Goal: Book appointment/travel/reservation

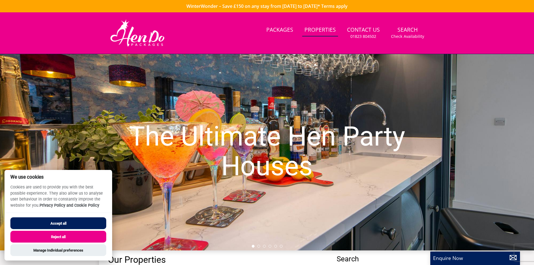
click at [73, 224] on button "Accept all" at bounding box center [58, 223] width 96 height 12
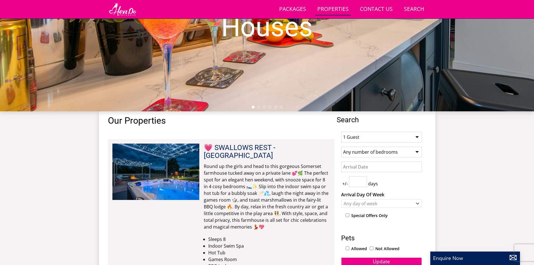
scroll to position [173, 0]
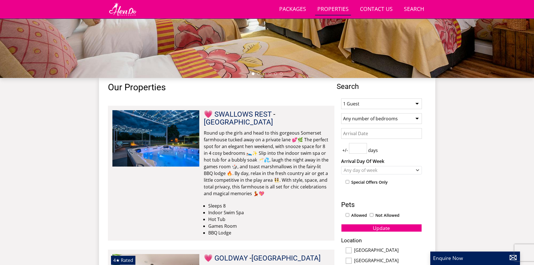
scroll to position [202, 0]
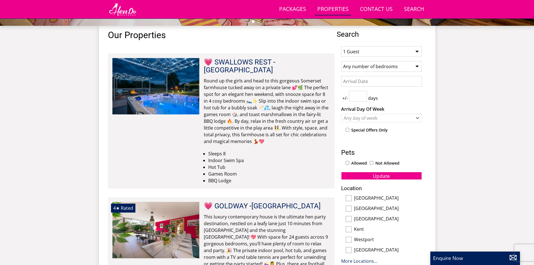
click at [369, 48] on select "1 Guest 2 Guests 3 Guests 4 Guests 5 Guests 6 Guests 7 Guests 8 Guests 9 Guests…" at bounding box center [381, 51] width 81 height 11
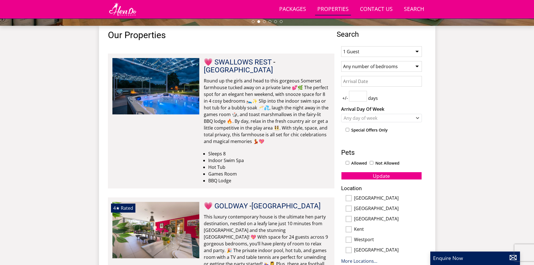
select select "16"
click at [341, 46] on select "1 Guest 2 Guests 3 Guests 4 Guests 5 Guests 6 Guests 7 Guests 8 Guests 9 Guests…" at bounding box center [381, 51] width 81 height 11
click at [368, 118] on div "Any day of week" at bounding box center [378, 118] width 73 height 6
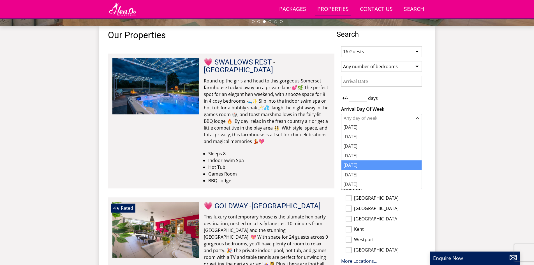
click at [355, 165] on div "[DATE]" at bounding box center [382, 165] width 80 height 10
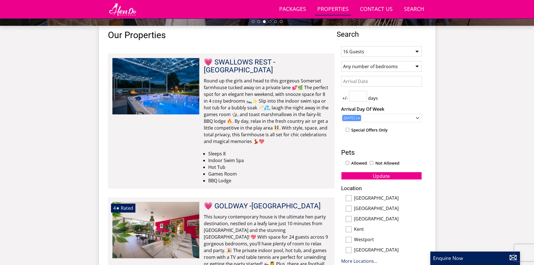
click at [369, 85] on input "Date" at bounding box center [381, 81] width 81 height 11
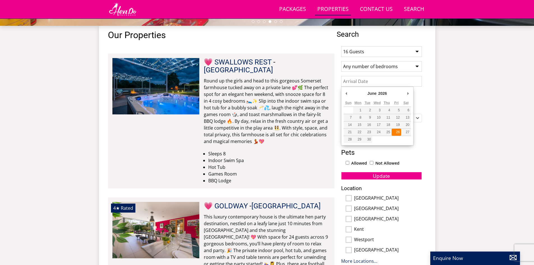
type input "[DATE]"
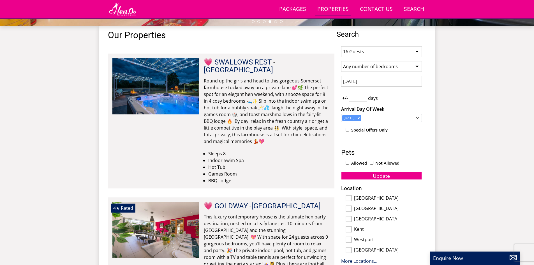
click at [358, 95] on input "number" at bounding box center [358, 96] width 18 height 11
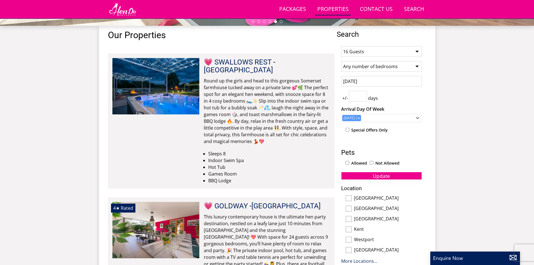
click at [395, 176] on button "Update" at bounding box center [381, 176] width 81 height 8
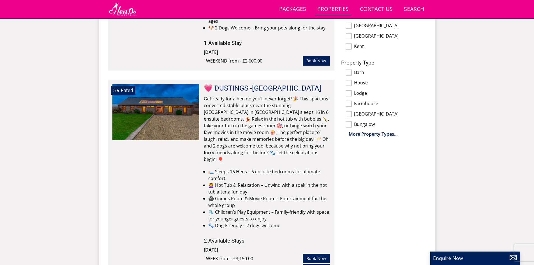
scroll to position [370, 0]
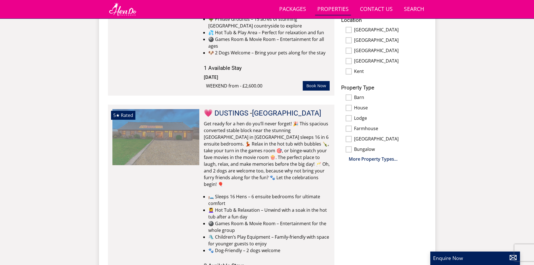
click at [188, 123] on img at bounding box center [155, 137] width 87 height 56
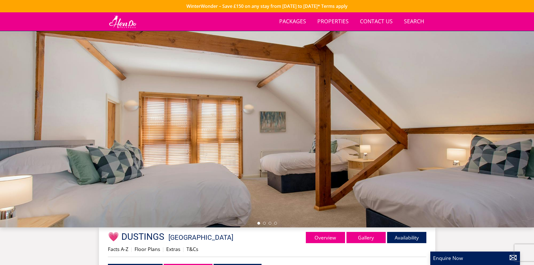
scroll to position [42, 0]
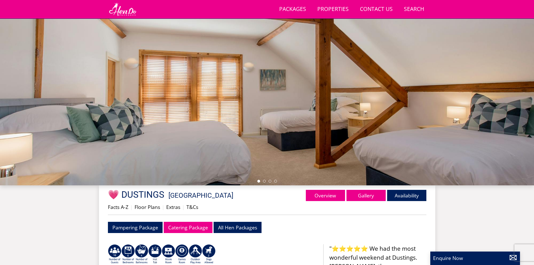
click at [346, 140] on div at bounding box center [267, 87] width 534 height 196
click at [266, 181] on li at bounding box center [264, 181] width 3 height 3
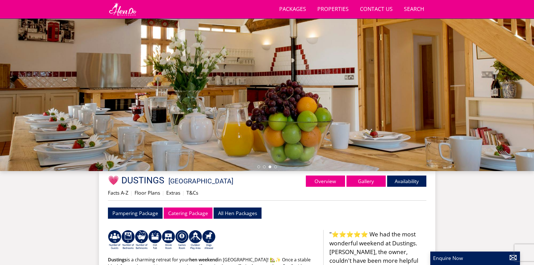
scroll to position [68, 0]
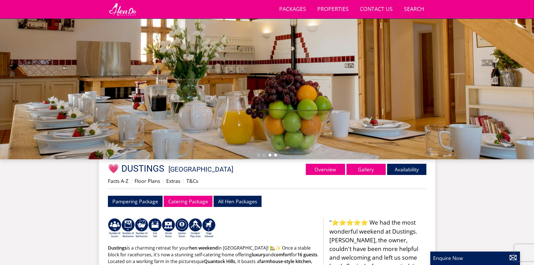
click at [275, 155] on li at bounding box center [275, 155] width 3 height 3
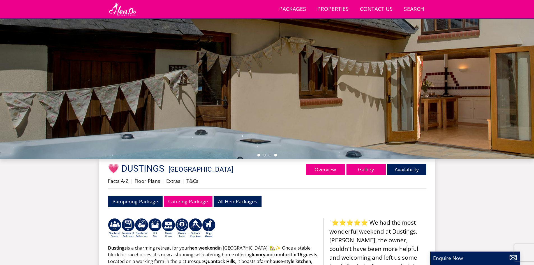
click at [258, 155] on li at bounding box center [258, 155] width 3 height 3
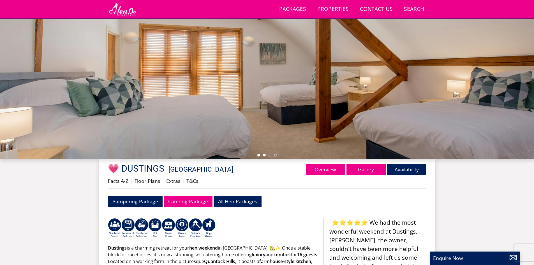
click at [266, 155] on li at bounding box center [264, 155] width 3 height 3
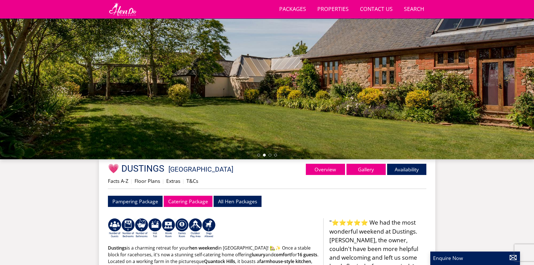
click at [271, 156] on ul at bounding box center [267, 155] width 20 height 3
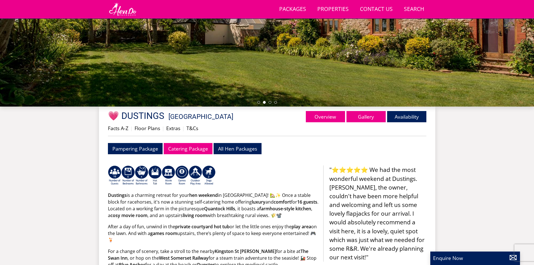
scroll to position [124, 0]
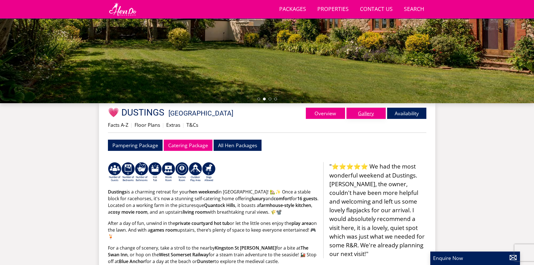
click at [363, 111] on link "Gallery" at bounding box center [366, 113] width 39 height 11
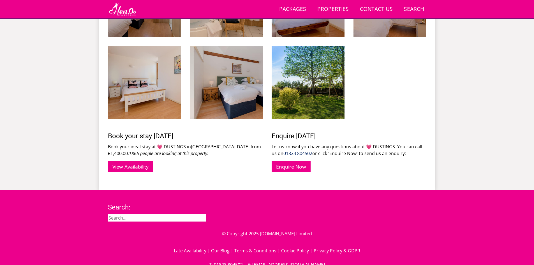
scroll to position [743, 0]
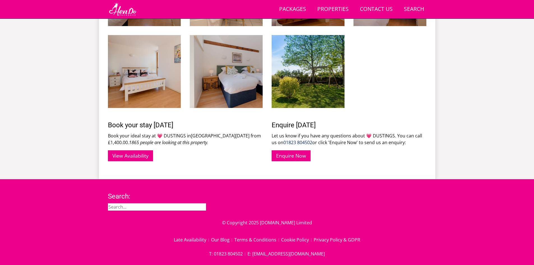
scroll to position [124, 0]
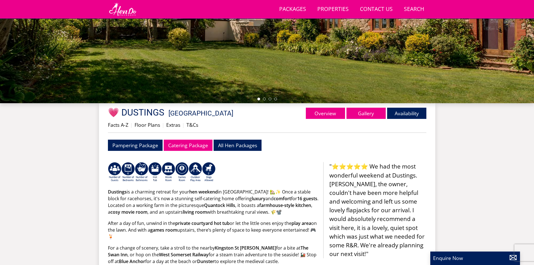
select select "16"
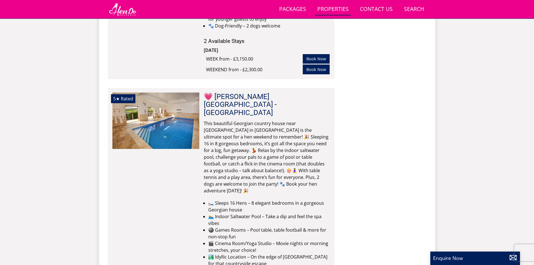
scroll to position [622, 0]
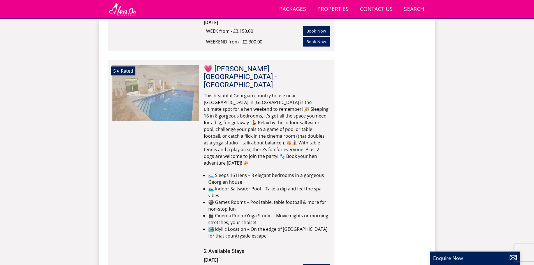
click at [162, 70] on img at bounding box center [155, 93] width 87 height 56
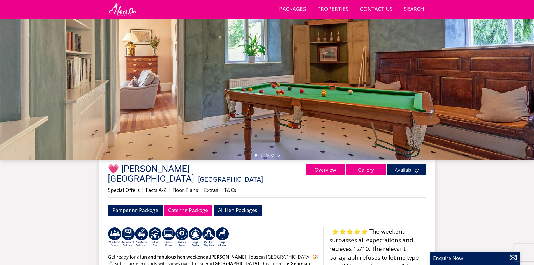
scroll to position [68, 0]
click at [365, 170] on link "Gallery" at bounding box center [366, 169] width 39 height 11
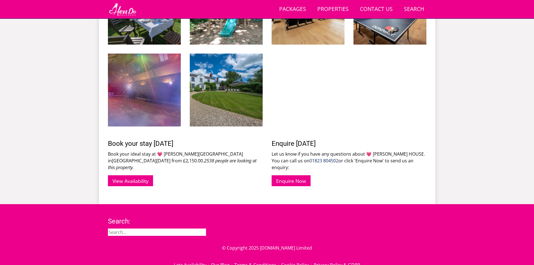
scroll to position [861, 0]
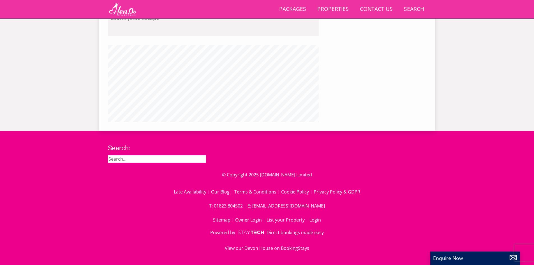
scroll to position [68, 0]
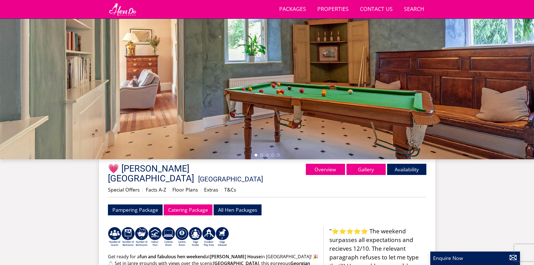
select select "16"
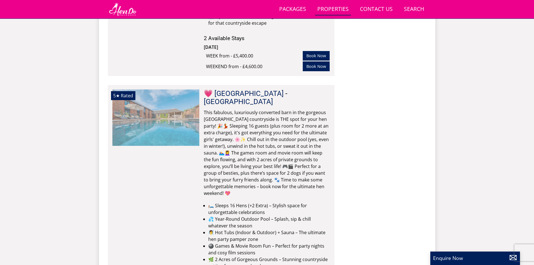
scroll to position [847, 0]
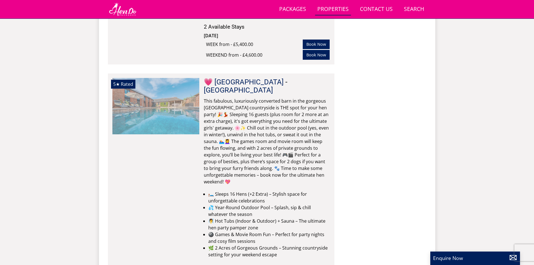
click at [163, 78] on img at bounding box center [155, 106] width 87 height 56
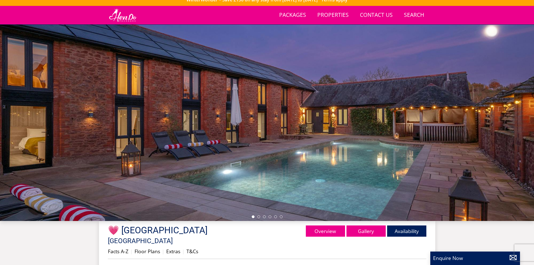
scroll to position [68, 0]
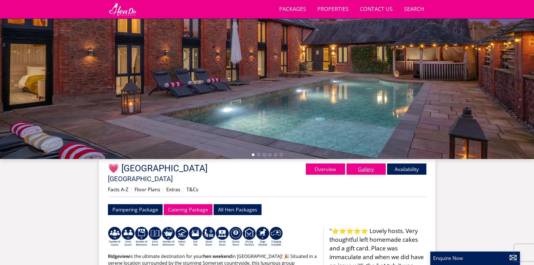
click at [372, 170] on link "Gallery" at bounding box center [366, 169] width 39 height 11
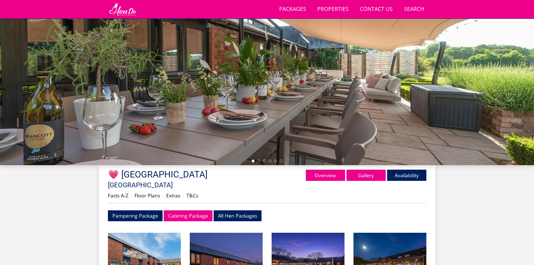
scroll to position [65, 0]
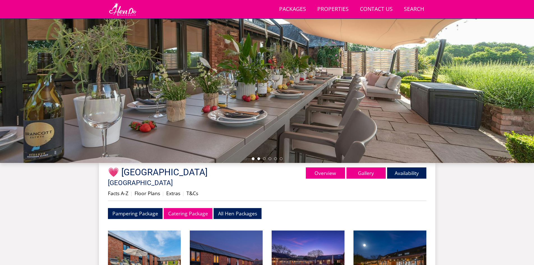
click at [260, 158] on li at bounding box center [258, 158] width 3 height 3
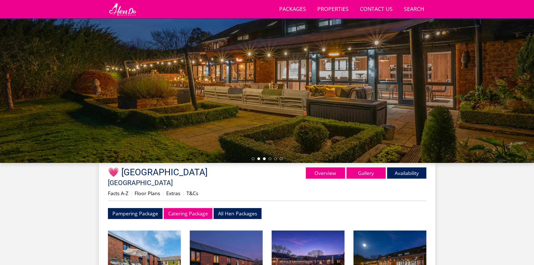
click at [265, 158] on li at bounding box center [264, 158] width 3 height 3
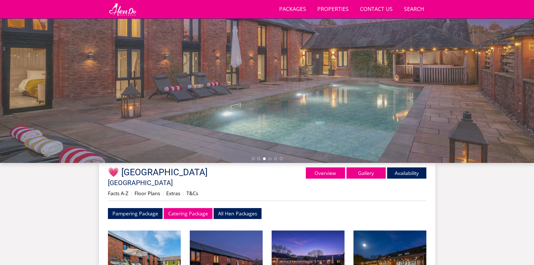
click at [273, 158] on ul at bounding box center [267, 158] width 31 height 3
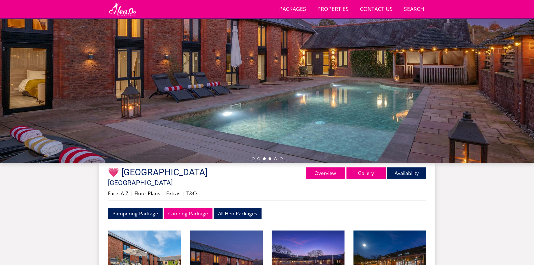
click at [271, 160] on li at bounding box center [270, 158] width 3 height 3
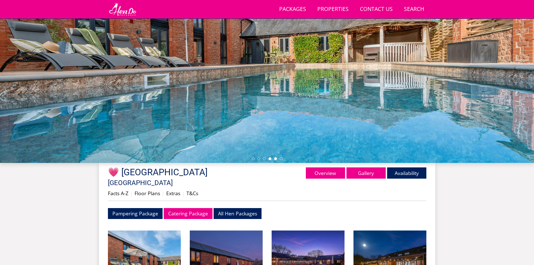
click at [276, 159] on li at bounding box center [275, 158] width 3 height 3
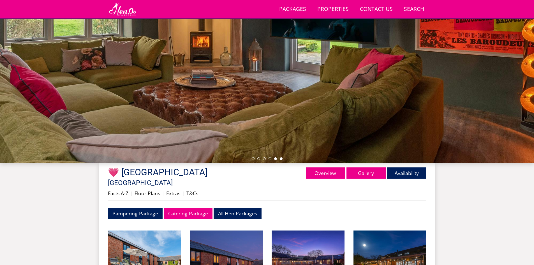
click at [282, 158] on li at bounding box center [281, 158] width 3 height 3
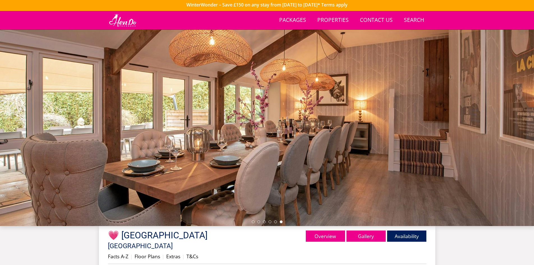
scroll to position [0, 0]
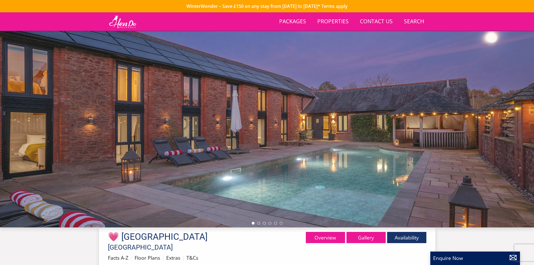
scroll to position [68, 0]
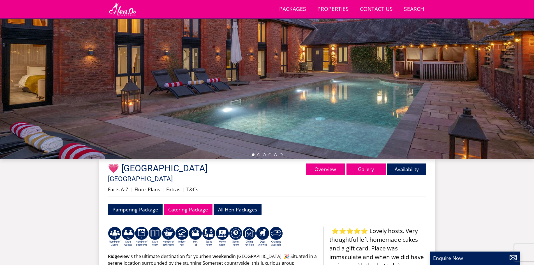
select select "16"
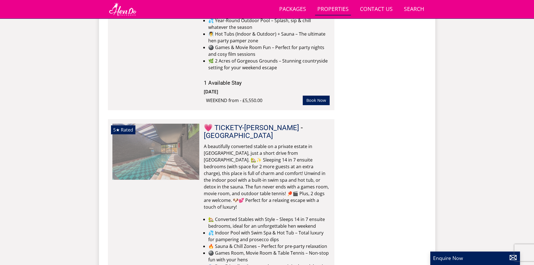
scroll to position [1043, 0]
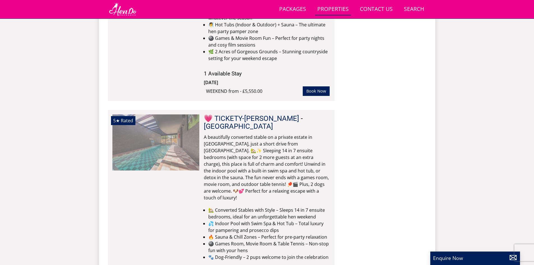
click at [146, 114] on img at bounding box center [155, 142] width 87 height 56
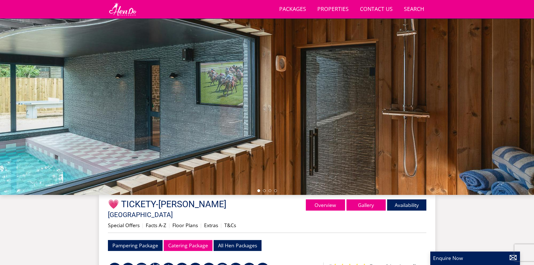
scroll to position [61, 0]
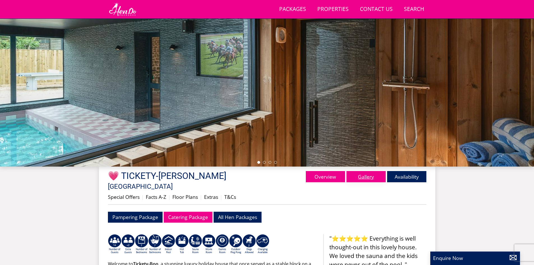
click at [365, 177] on link "Gallery" at bounding box center [366, 176] width 39 height 11
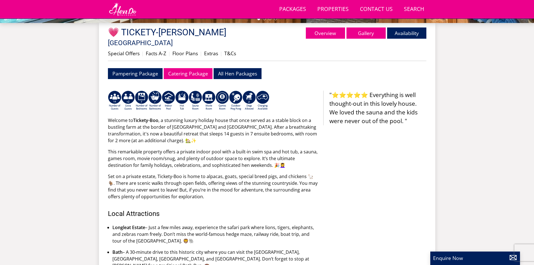
scroll to position [373, 0]
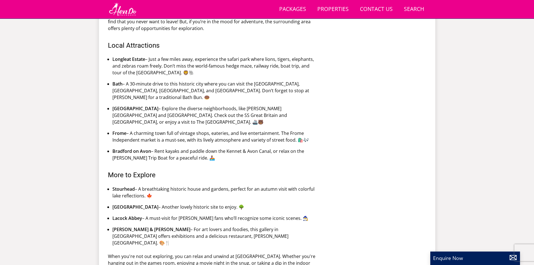
select select "16"
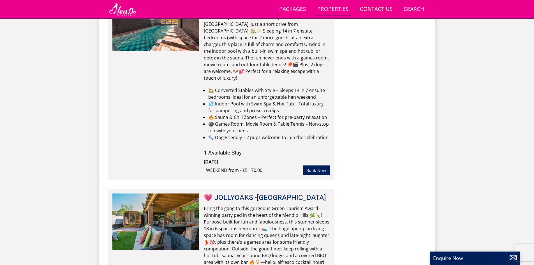
scroll to position [1211, 0]
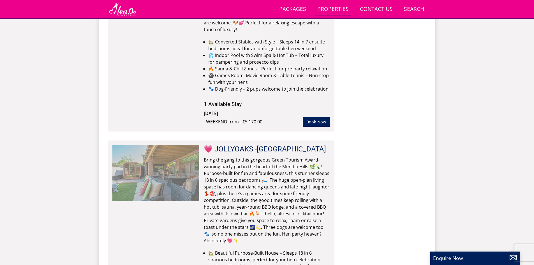
click at [182, 145] on img at bounding box center [155, 173] width 87 height 56
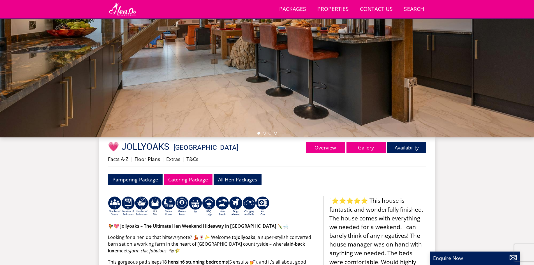
scroll to position [91, 0]
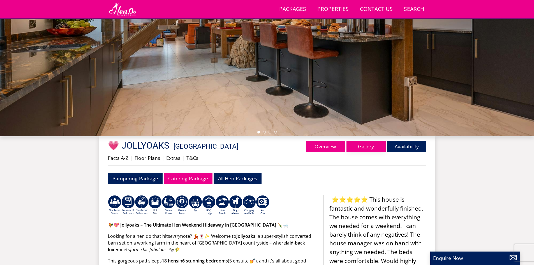
click at [367, 145] on link "Gallery" at bounding box center [366, 146] width 39 height 11
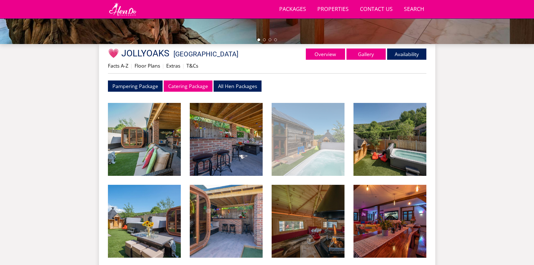
scroll to position [184, 0]
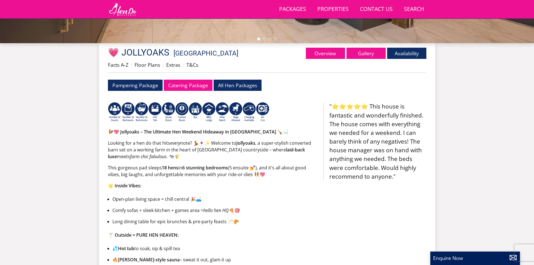
scroll to position [108, 0]
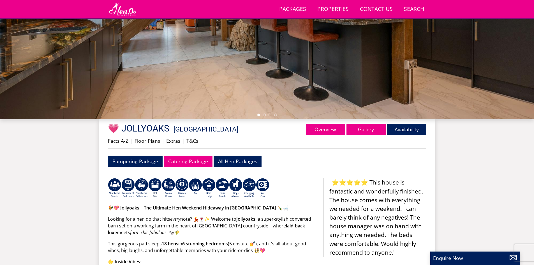
select select "16"
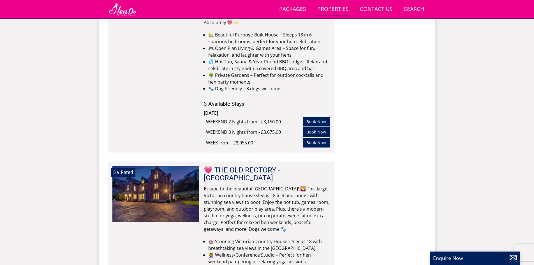
scroll to position [1464, 0]
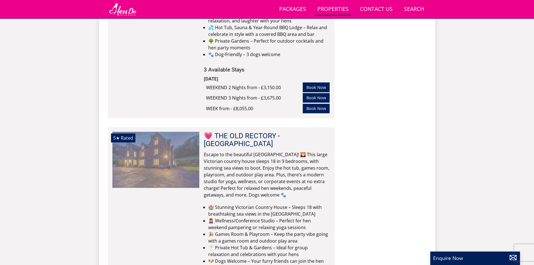
click at [164, 132] on img at bounding box center [155, 160] width 87 height 56
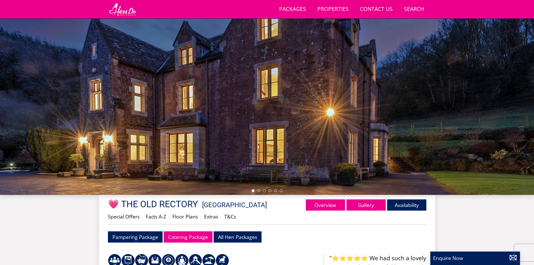
scroll to position [33, 0]
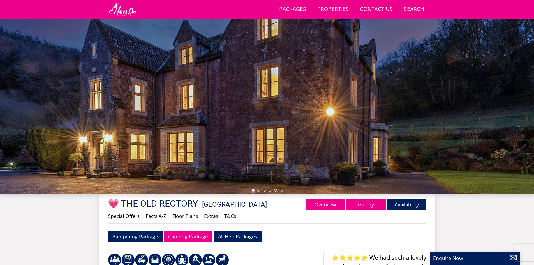
click at [362, 204] on link "Gallery" at bounding box center [366, 204] width 39 height 11
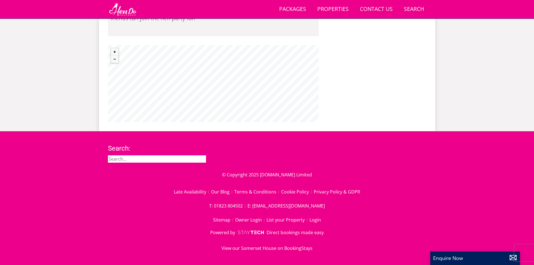
select select "16"
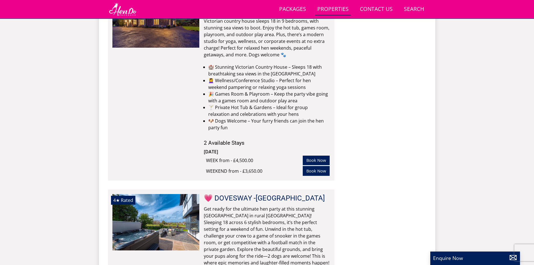
scroll to position [1660, 0]
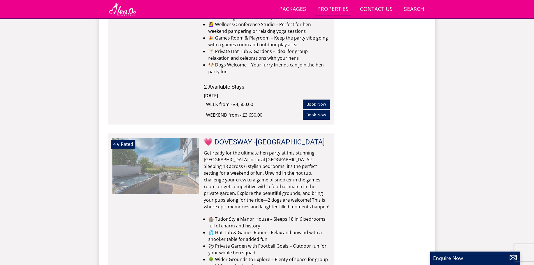
click at [157, 138] on img at bounding box center [155, 166] width 87 height 56
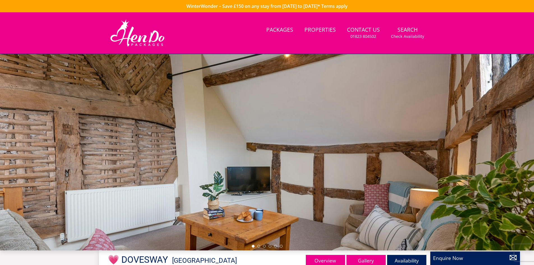
select select "16"
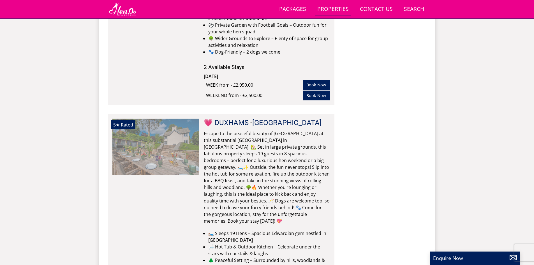
scroll to position [1913, 0]
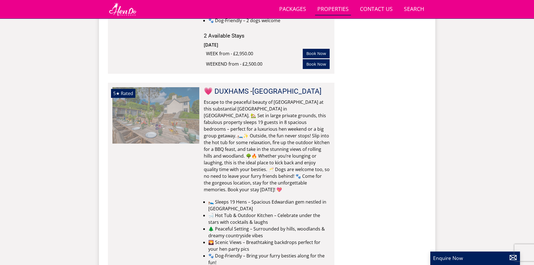
click at [168, 87] on img at bounding box center [155, 115] width 87 height 56
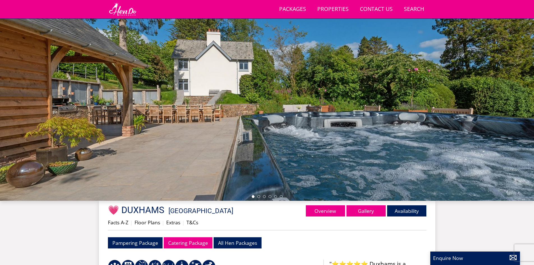
scroll to position [33, 0]
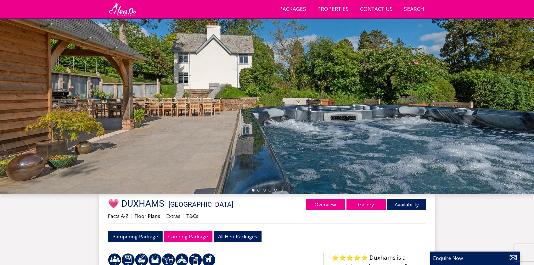
click at [370, 203] on link "Gallery" at bounding box center [366, 204] width 39 height 11
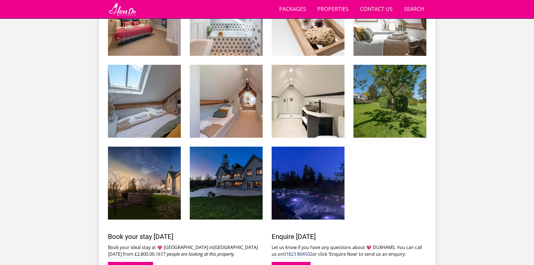
scroll to position [33, 0]
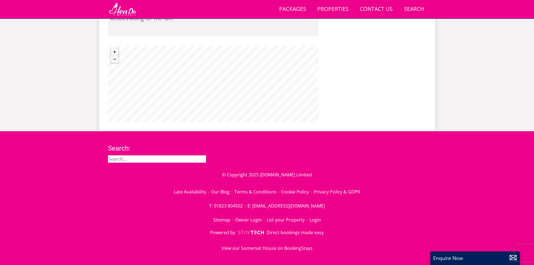
select select "16"
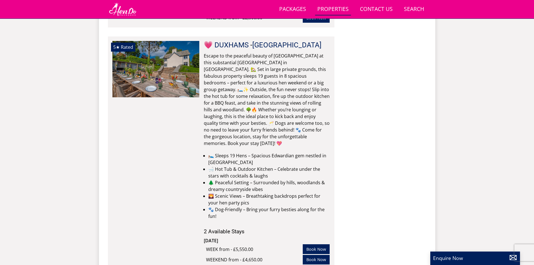
scroll to position [2081, 0]
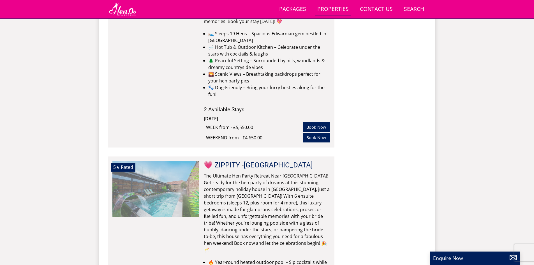
click at [154, 161] on img at bounding box center [155, 189] width 87 height 56
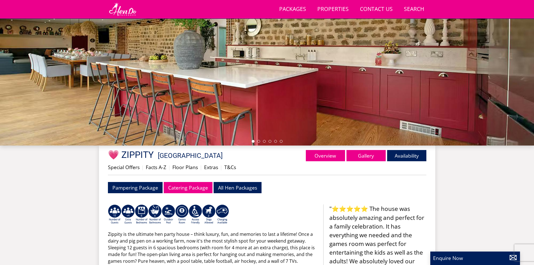
scroll to position [96, 0]
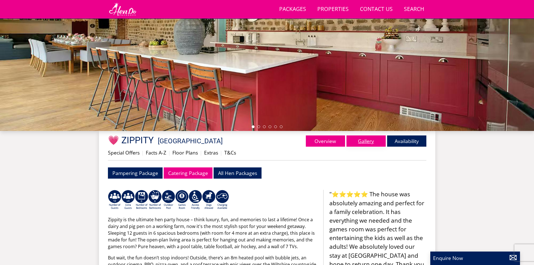
click at [369, 142] on link "Gallery" at bounding box center [366, 140] width 39 height 11
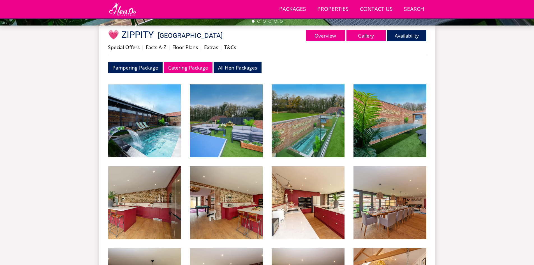
scroll to position [203, 0]
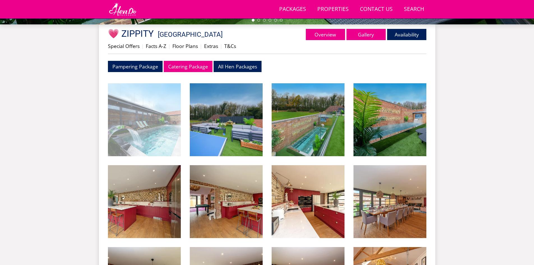
click at [164, 136] on img at bounding box center [144, 119] width 73 height 73
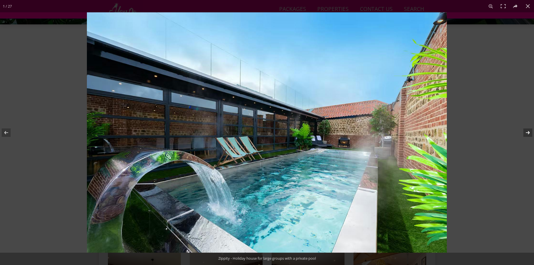
click at [528, 128] on button at bounding box center [525, 133] width 20 height 28
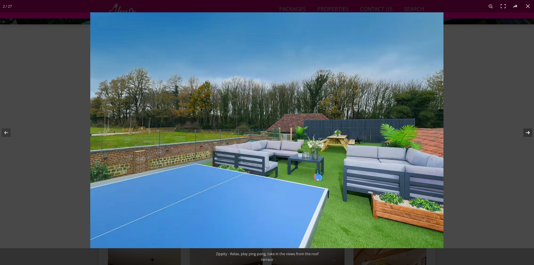
click at [528, 128] on button at bounding box center [525, 133] width 20 height 28
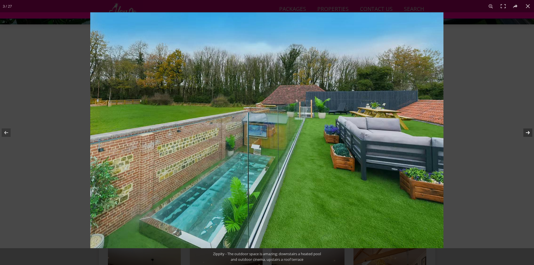
click at [528, 128] on button at bounding box center [525, 133] width 20 height 28
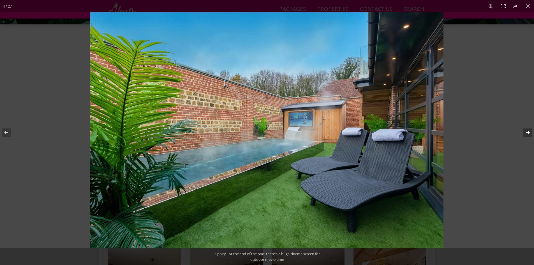
click at [528, 128] on button at bounding box center [525, 133] width 20 height 28
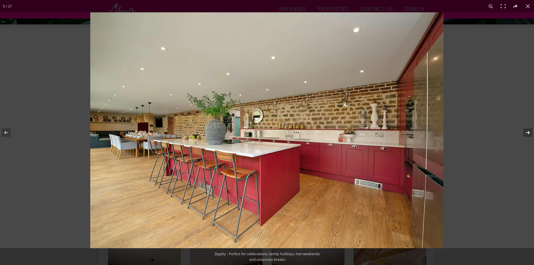
click at [528, 128] on button at bounding box center [525, 133] width 20 height 28
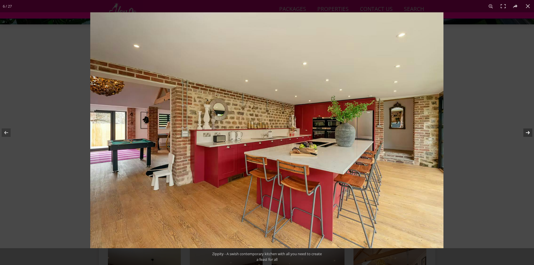
click at [528, 128] on button at bounding box center [525, 133] width 20 height 28
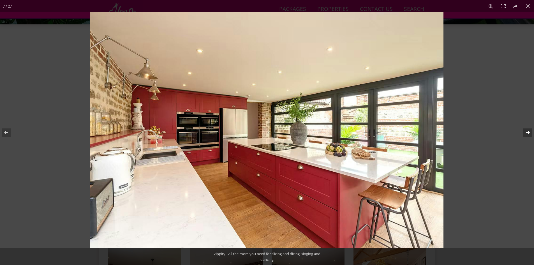
click at [528, 128] on button at bounding box center [525, 133] width 20 height 28
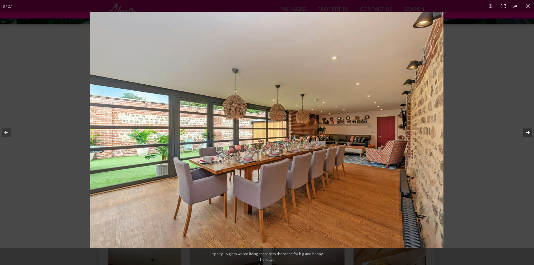
click at [528, 128] on button at bounding box center [525, 133] width 20 height 28
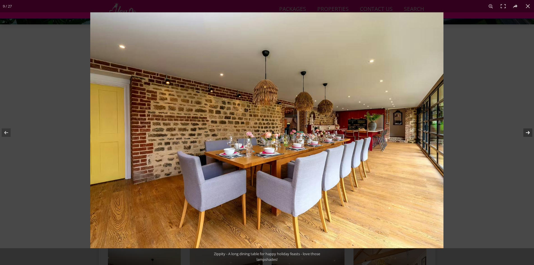
click at [528, 128] on button at bounding box center [525, 133] width 20 height 28
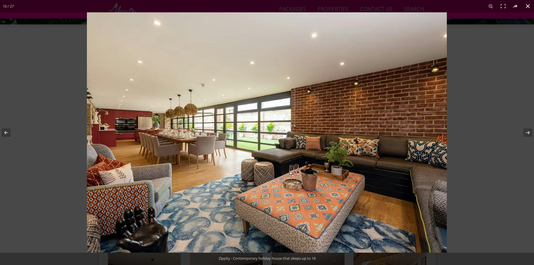
click at [509, 87] on div at bounding box center [354, 144] width 534 height 265
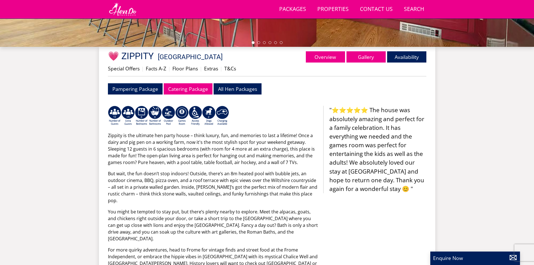
scroll to position [321, 0]
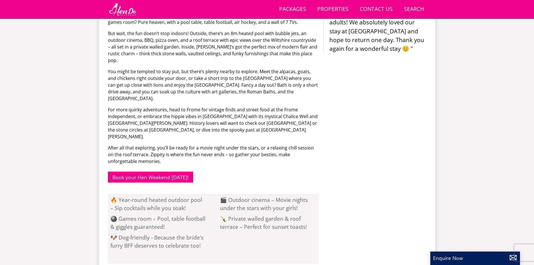
select select "16"
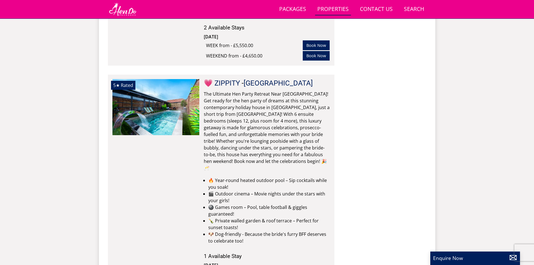
scroll to position [2249, 0]
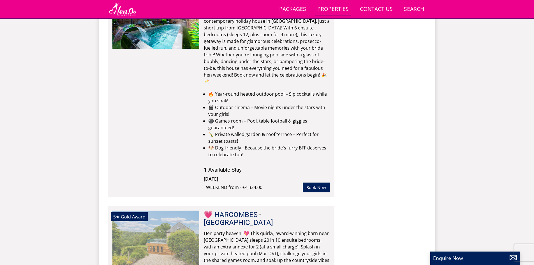
click at [164, 211] on img at bounding box center [155, 239] width 87 height 56
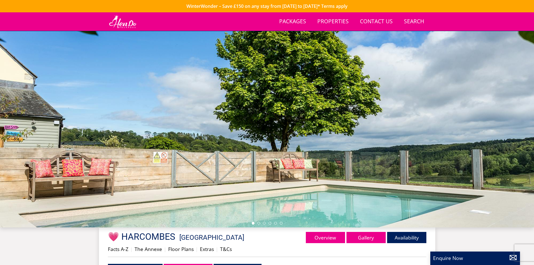
scroll to position [70, 0]
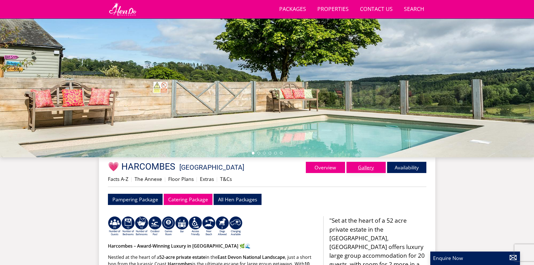
click at [360, 169] on link "Gallery" at bounding box center [366, 167] width 39 height 11
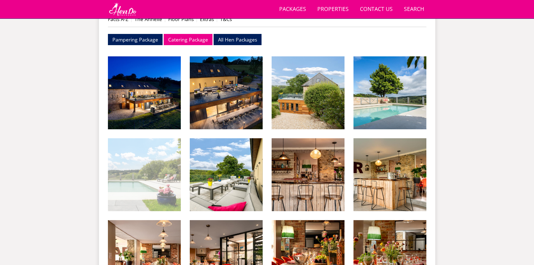
scroll to position [237, 0]
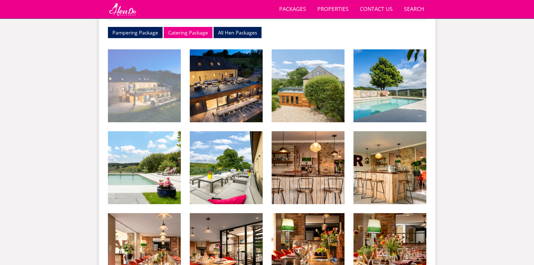
click at [155, 87] on img at bounding box center [144, 85] width 73 height 73
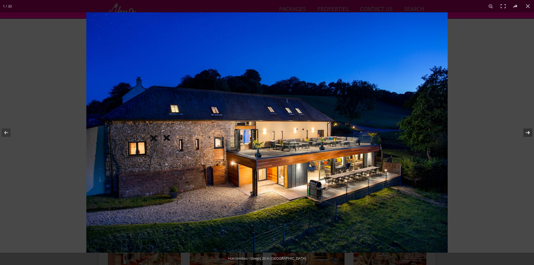
click at [527, 130] on button at bounding box center [525, 133] width 20 height 28
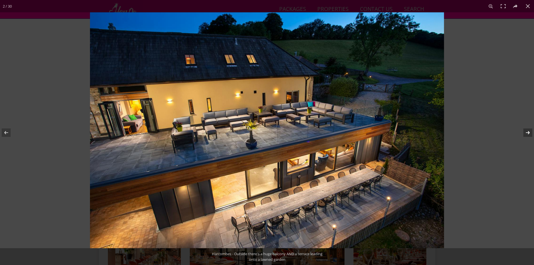
click at [527, 130] on button at bounding box center [525, 133] width 20 height 28
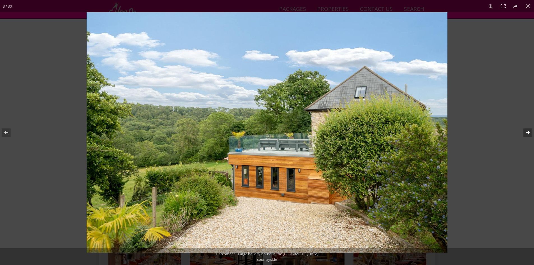
click at [527, 130] on button at bounding box center [525, 133] width 20 height 28
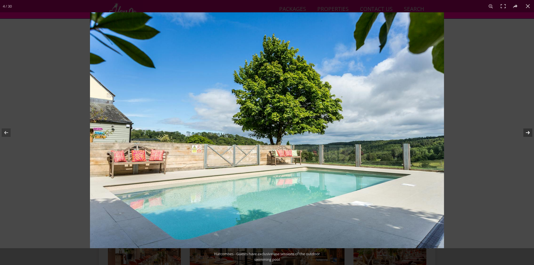
click at [528, 130] on button at bounding box center [525, 133] width 20 height 28
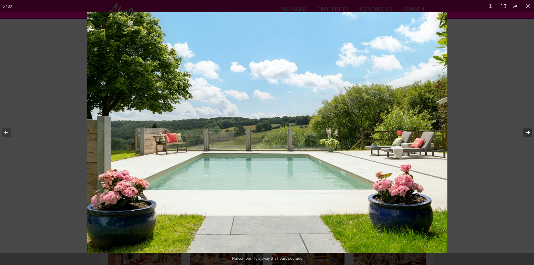
click at [528, 130] on button at bounding box center [525, 133] width 20 height 28
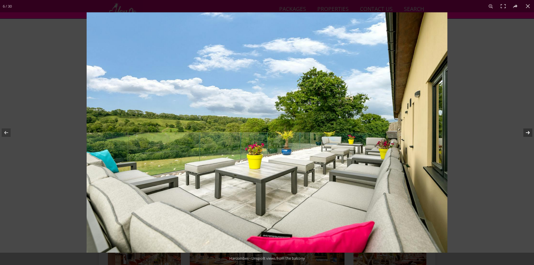
click at [528, 130] on button at bounding box center [525, 133] width 20 height 28
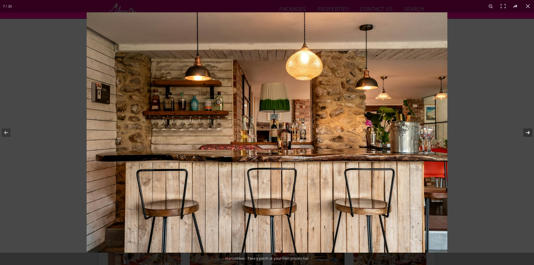
click at [528, 130] on button at bounding box center [525, 133] width 20 height 28
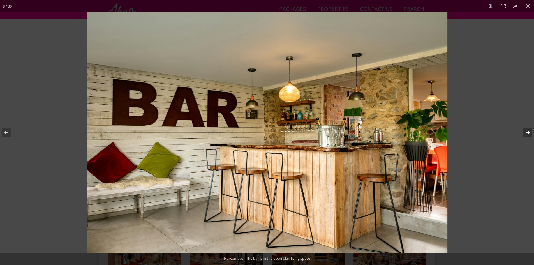
click at [528, 130] on button at bounding box center [525, 133] width 20 height 28
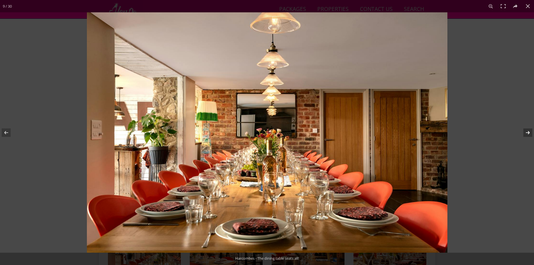
click at [528, 130] on button at bounding box center [525, 133] width 20 height 28
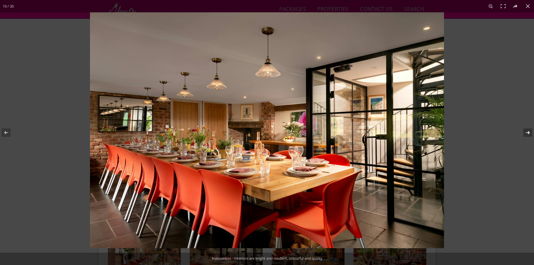
click at [528, 130] on button at bounding box center [525, 133] width 20 height 28
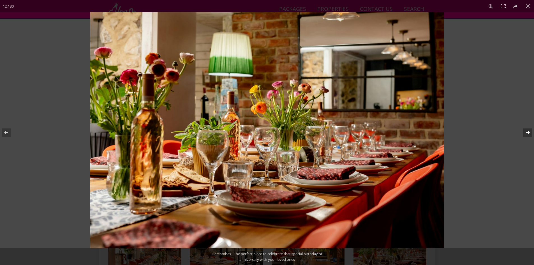
click at [528, 130] on button at bounding box center [525, 133] width 20 height 28
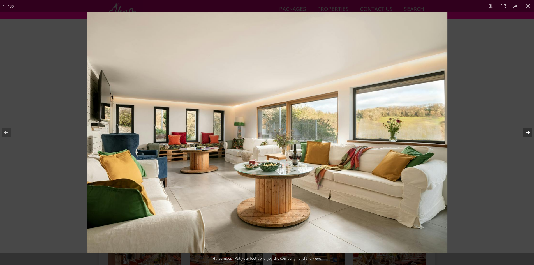
click at [528, 130] on button at bounding box center [525, 133] width 20 height 28
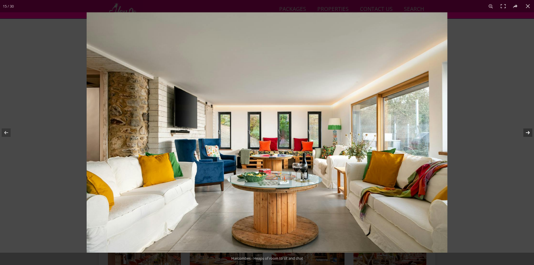
click at [527, 133] on button at bounding box center [525, 133] width 20 height 28
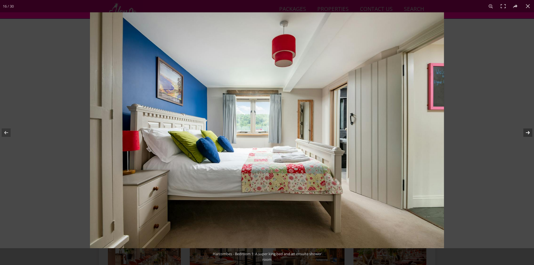
click at [528, 133] on button at bounding box center [525, 133] width 20 height 28
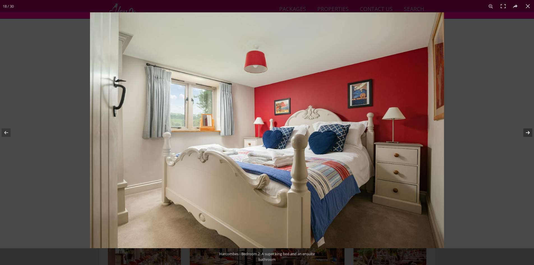
click at [528, 133] on button at bounding box center [525, 133] width 20 height 28
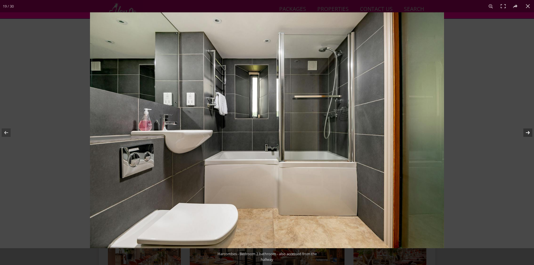
click at [528, 133] on button at bounding box center [525, 133] width 20 height 28
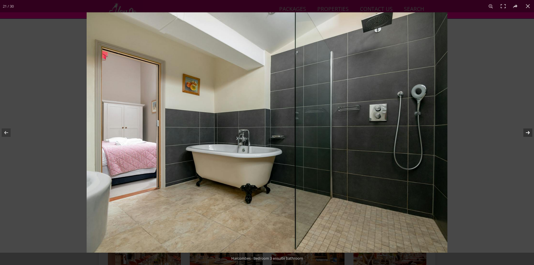
click at [528, 133] on button at bounding box center [525, 133] width 20 height 28
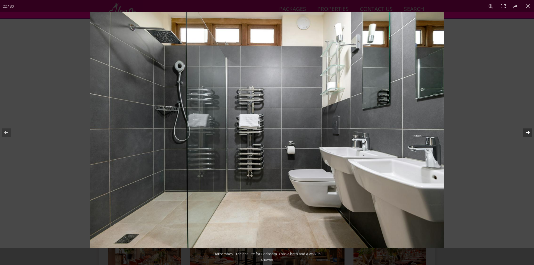
click at [528, 133] on button at bounding box center [525, 133] width 20 height 28
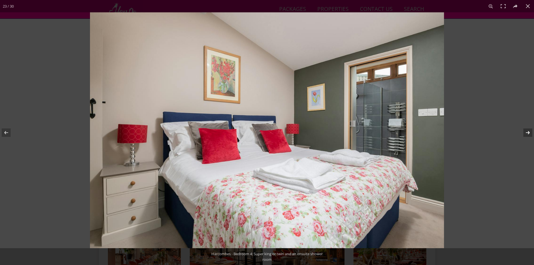
click at [528, 133] on button at bounding box center [525, 133] width 20 height 28
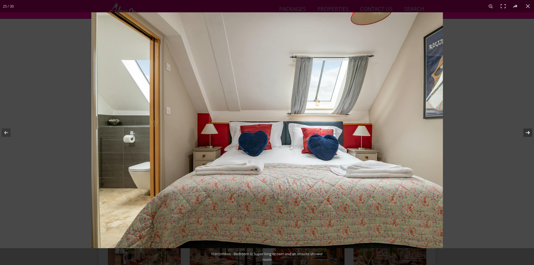
click at [528, 133] on button at bounding box center [525, 133] width 20 height 28
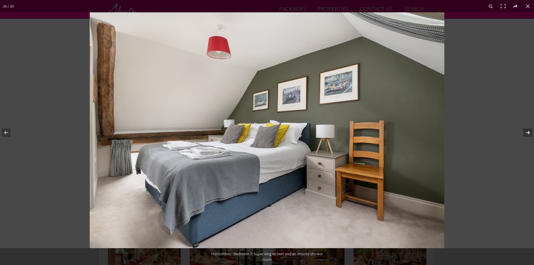
click at [528, 133] on button at bounding box center [525, 133] width 20 height 28
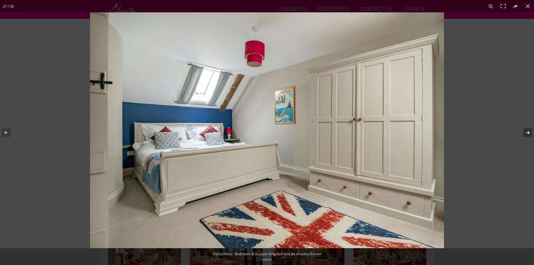
click at [528, 133] on button at bounding box center [525, 133] width 20 height 28
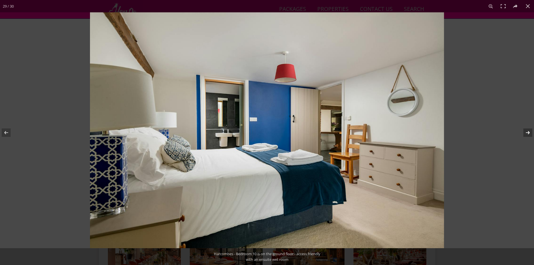
click at [528, 133] on button at bounding box center [525, 133] width 20 height 28
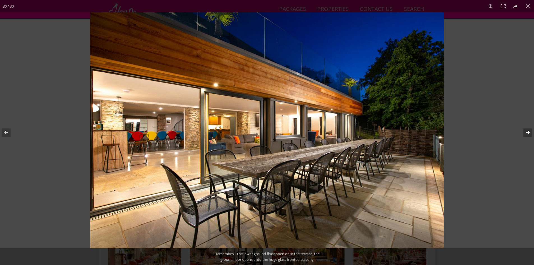
click at [528, 133] on button at bounding box center [525, 133] width 20 height 28
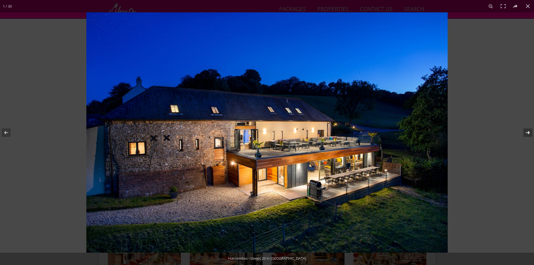
click at [528, 133] on button at bounding box center [525, 133] width 20 height 28
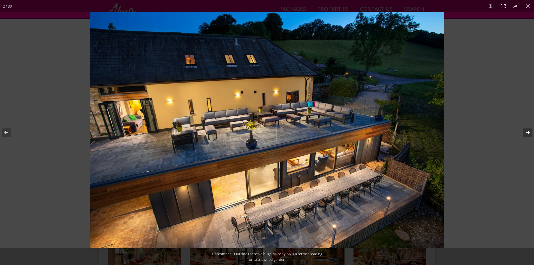
drag, startPoint x: 528, startPoint y: 133, endPoint x: 532, endPoint y: 137, distance: 5.4
click at [531, 135] on button at bounding box center [525, 133] width 20 height 28
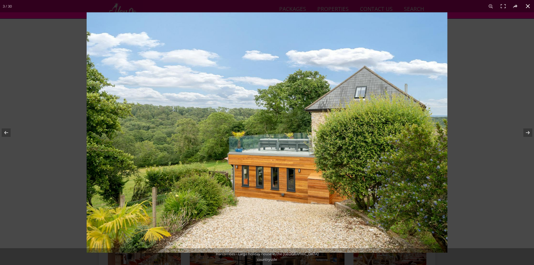
click at [528, 5] on button at bounding box center [528, 6] width 12 height 12
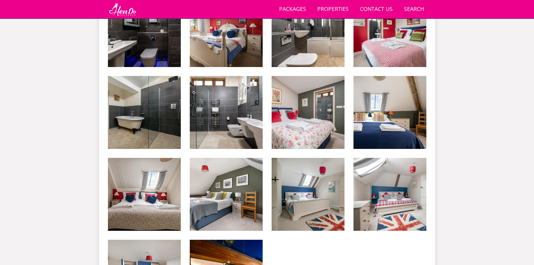
scroll to position [630, 0]
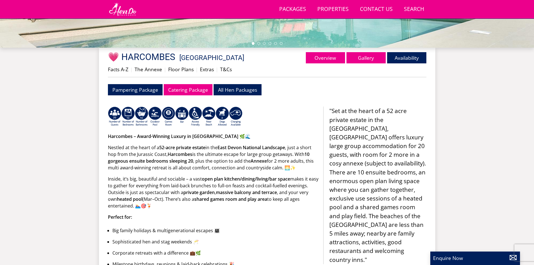
scroll to position [182, 0]
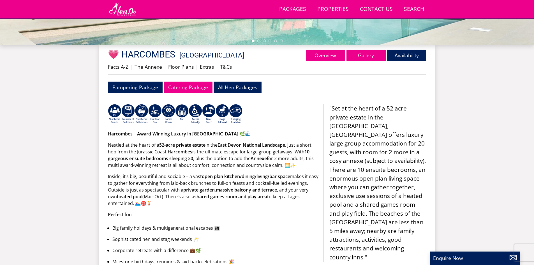
select select "16"
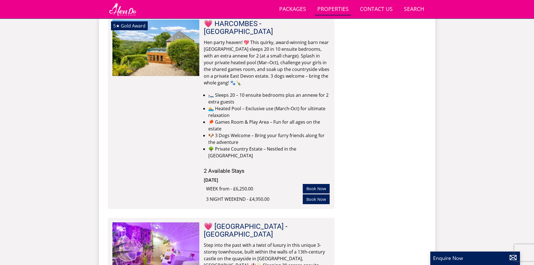
scroll to position [2474, 0]
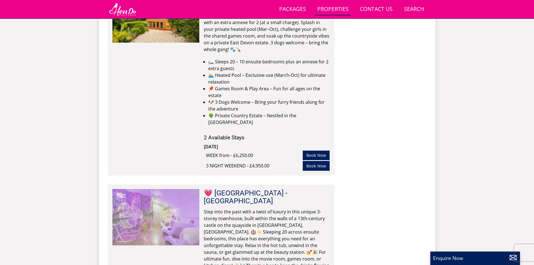
click at [166, 189] on img at bounding box center [155, 217] width 87 height 56
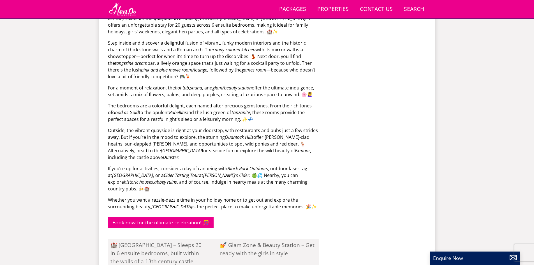
scroll to position [173, 0]
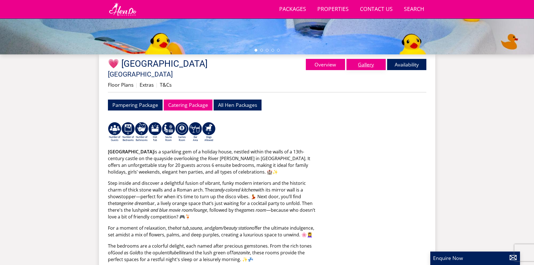
click at [365, 63] on link "Gallery" at bounding box center [366, 64] width 39 height 11
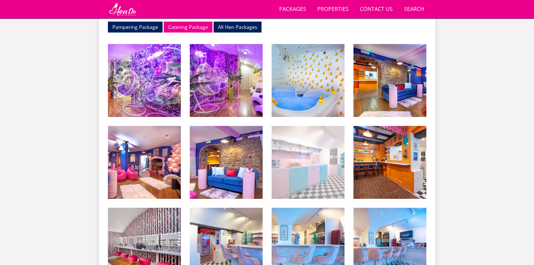
scroll to position [257, 0]
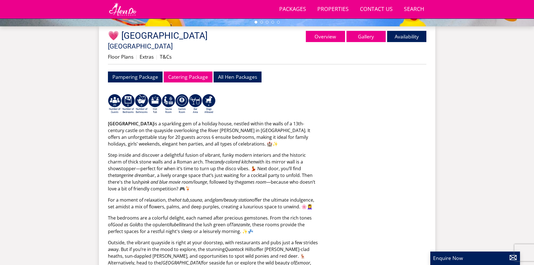
select select "16"
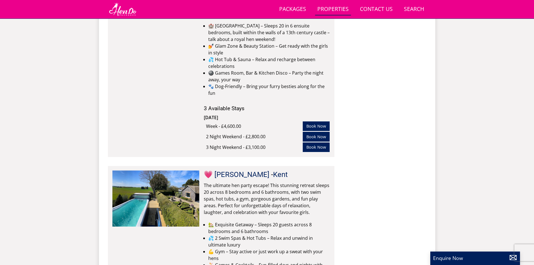
scroll to position [2754, 0]
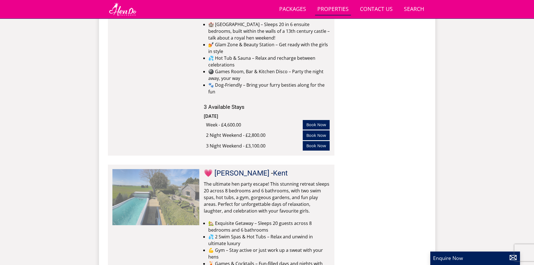
click at [142, 169] on img at bounding box center [155, 197] width 87 height 56
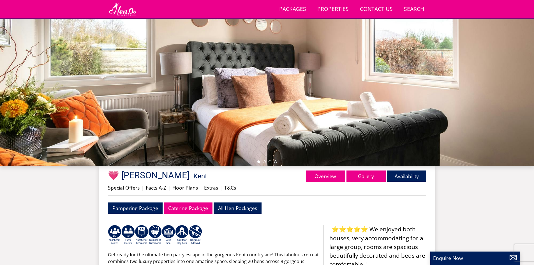
scroll to position [69, 0]
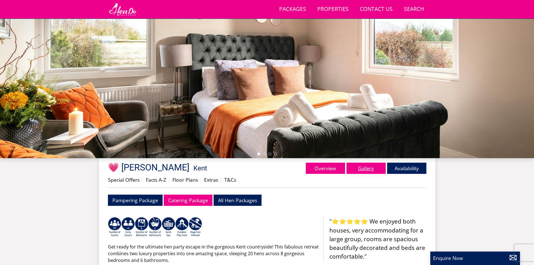
click at [365, 168] on link "Gallery" at bounding box center [366, 168] width 39 height 11
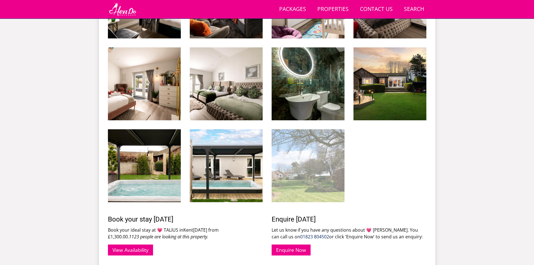
scroll to position [735, 0]
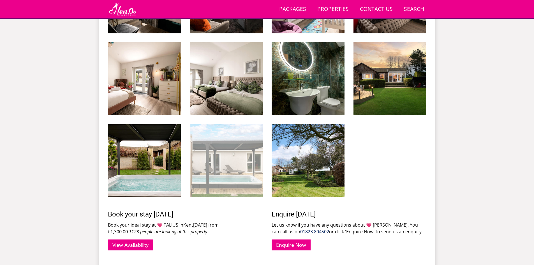
click at [223, 170] on img at bounding box center [226, 160] width 73 height 73
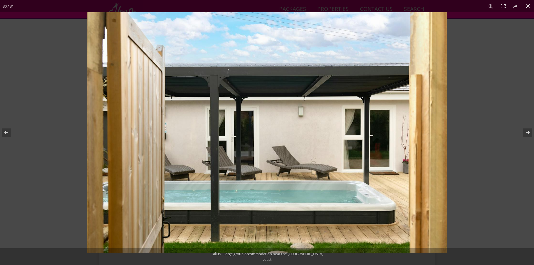
click at [488, 165] on div at bounding box center [354, 144] width 534 height 265
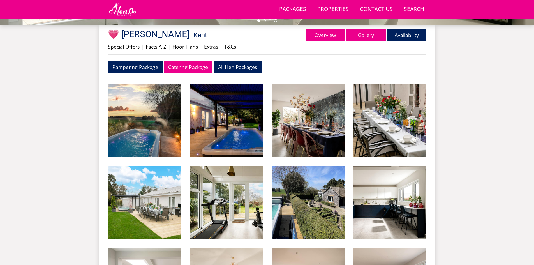
scroll to position [118, 0]
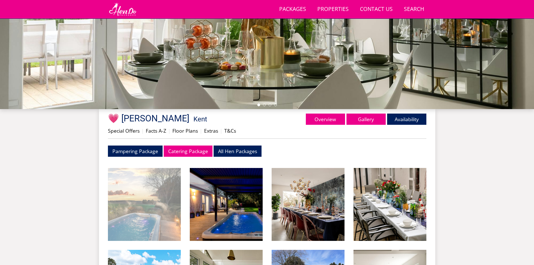
click at [148, 203] on img at bounding box center [144, 204] width 73 height 73
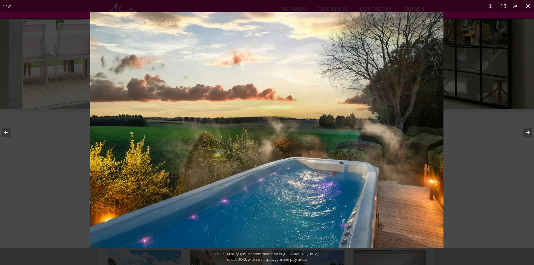
click at [500, 142] on div at bounding box center [357, 144] width 534 height 265
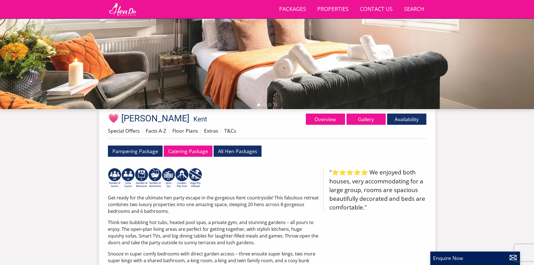
scroll to position [69, 0]
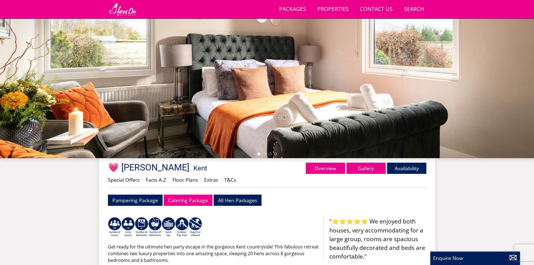
select select "16"
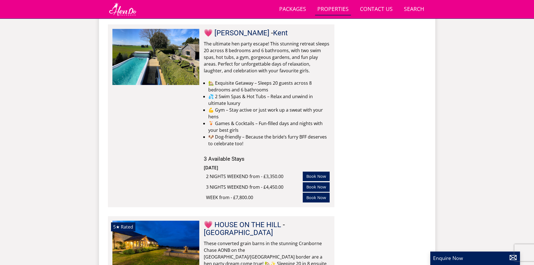
scroll to position [2901, 0]
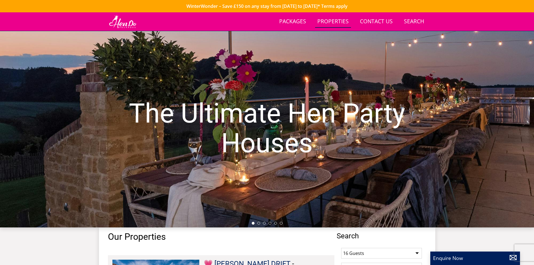
select select "16"
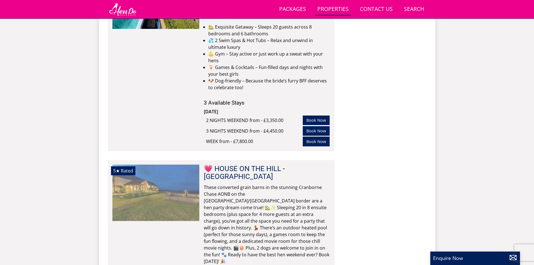
click at [170, 165] on img at bounding box center [155, 193] width 87 height 56
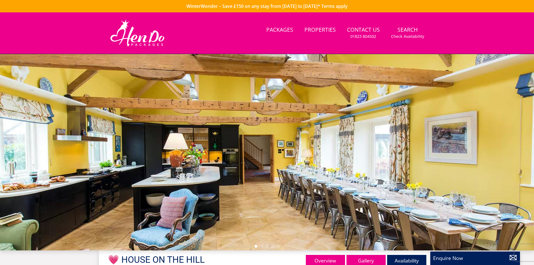
select select "16"
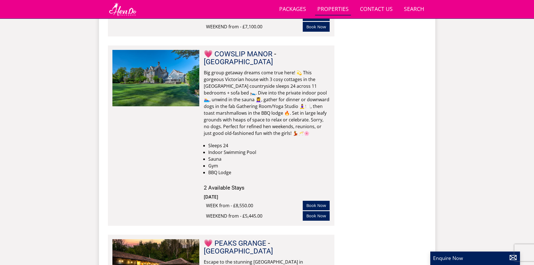
scroll to position [3876, 0]
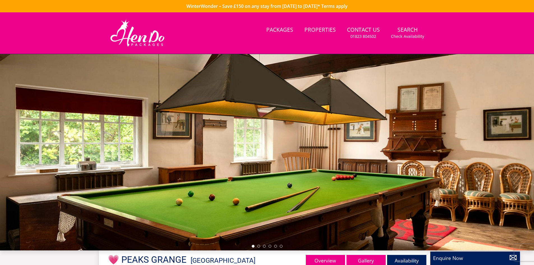
scroll to position [61, 0]
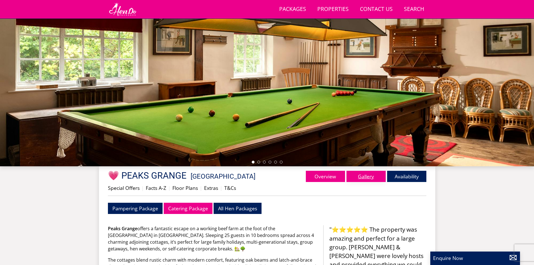
click at [376, 171] on link "Gallery" at bounding box center [366, 176] width 39 height 11
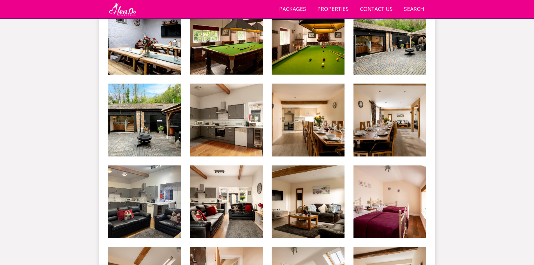
scroll to position [544, 0]
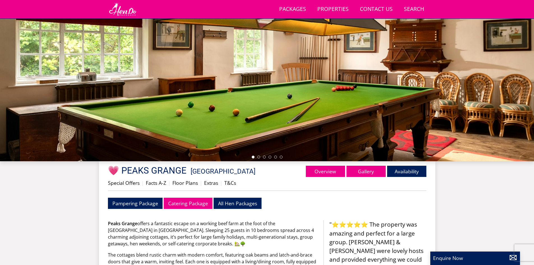
scroll to position [229, 0]
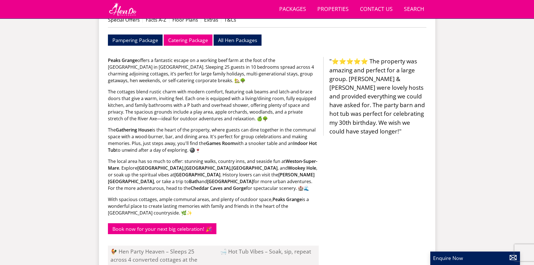
select select "16"
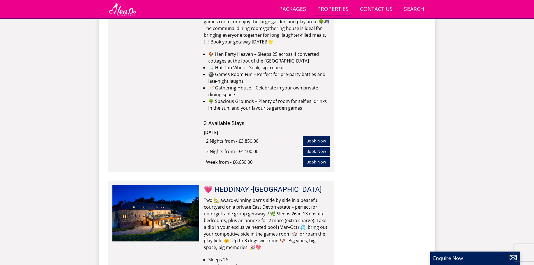
scroll to position [4129, 0]
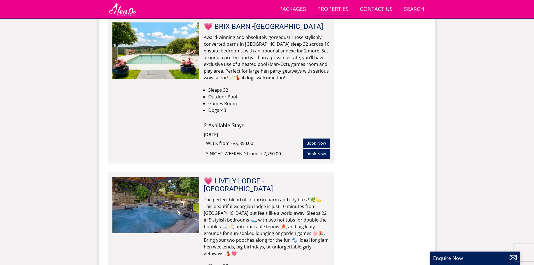
scroll to position [4633, 0]
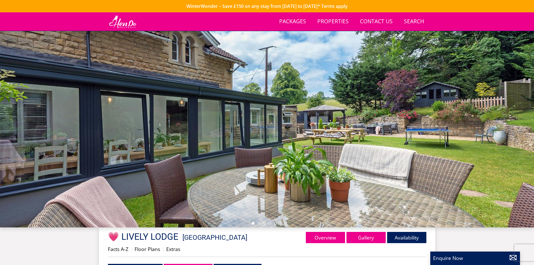
scroll to position [168, 0]
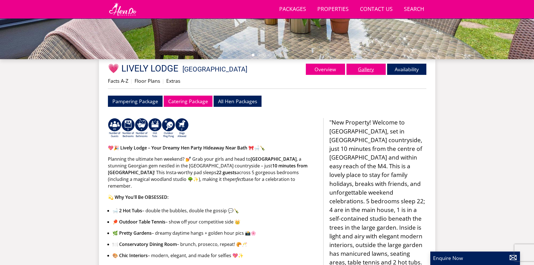
click at [374, 68] on link "Gallery" at bounding box center [366, 69] width 39 height 11
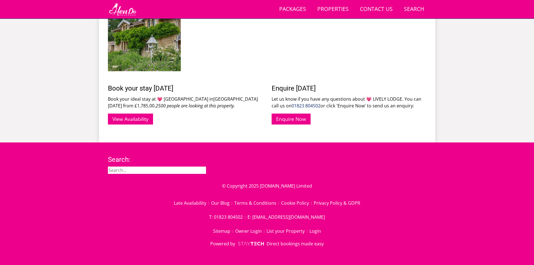
scroll to position [721, 0]
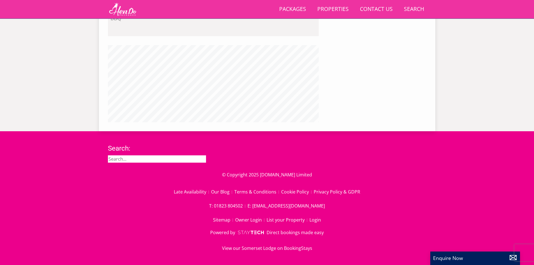
scroll to position [168, 0]
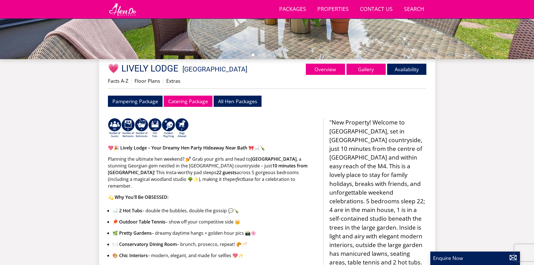
select select "16"
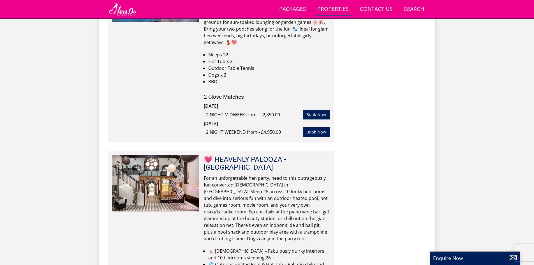
scroll to position [4998, 0]
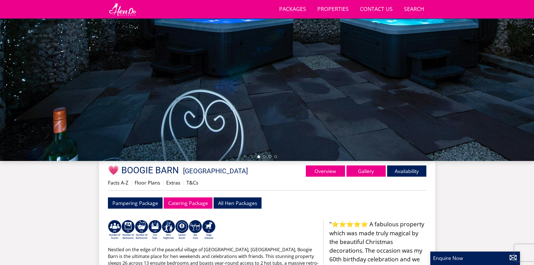
scroll to position [67, 0]
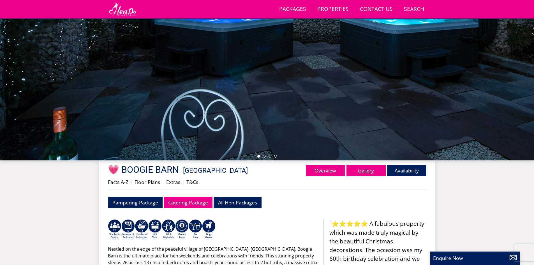
drag, startPoint x: 363, startPoint y: 169, endPoint x: 368, endPoint y: 173, distance: 6.7
click at [363, 169] on link "Gallery" at bounding box center [366, 170] width 39 height 11
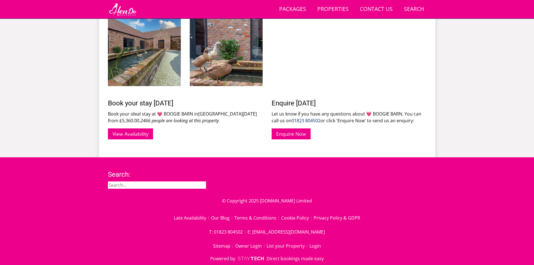
scroll to position [861, 0]
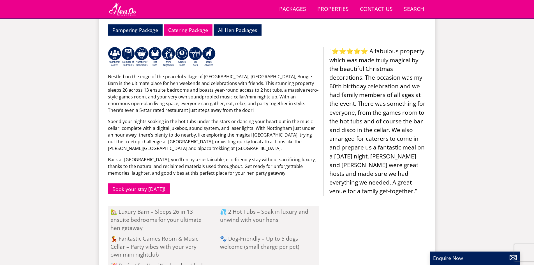
scroll to position [404, 0]
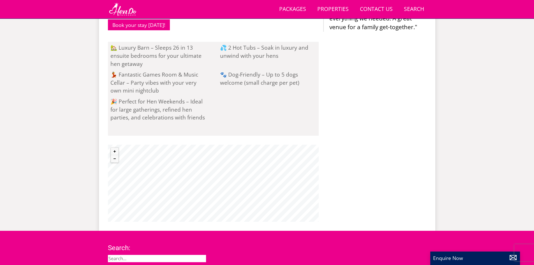
select select "16"
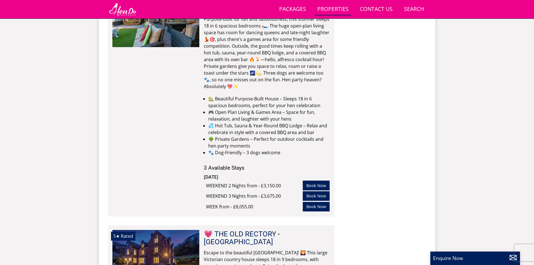
scroll to position [1367, 0]
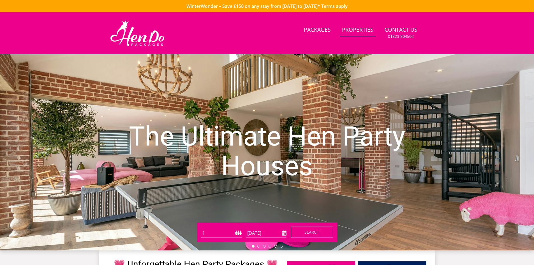
click at [356, 30] on link "Properties" at bounding box center [358, 30] width 36 height 13
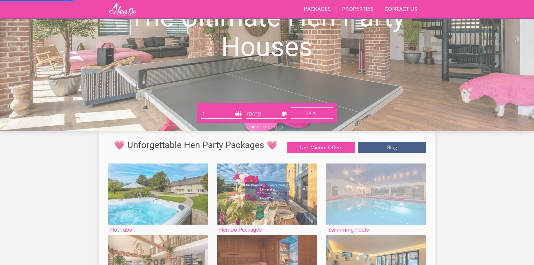
scroll to position [145, 0]
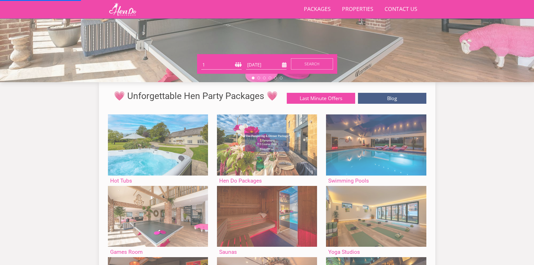
click at [530, 172] on div "Search Menu Packages Properties Contact Us [PHONE_NUMBER] Search Check Availabi…" at bounding box center [267, 193] width 534 height 652
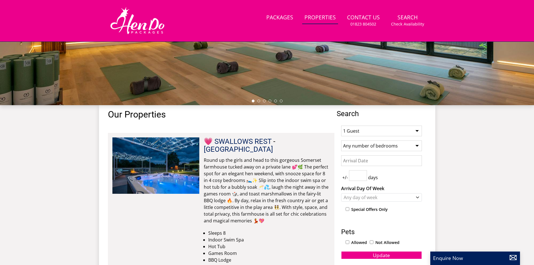
click at [229, 62] on div "The Ultimate Hen Party Houses" at bounding box center [267, 7] width 534 height 196
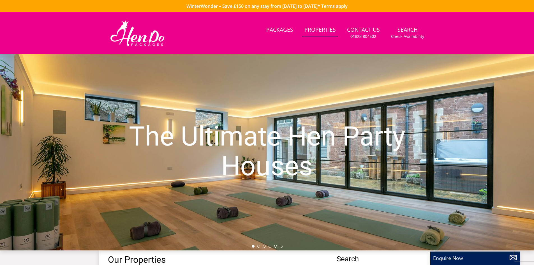
scroll to position [145, 0]
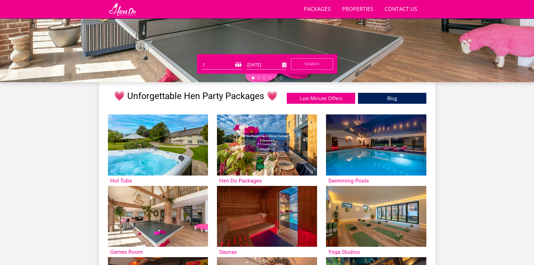
click at [243, 64] on form "Guests 1 2 3 4 5 6 7 8 9 10 11 12 13 14 15 16 17 18 19 20 21 22 23 24 25 26 27 …" at bounding box center [267, 63] width 132 height 11
click at [238, 63] on select "1 2 3 4 5 6 7 8 9 10 11 12 13 14 15 16 17 18 19 20 21 22 23 24 25 26 27 28 29 3…" at bounding box center [221, 64] width 40 height 9
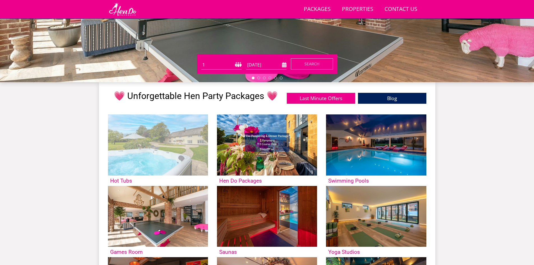
select select "16"
click at [201, 60] on select "1 2 3 4 5 6 7 8 9 10 11 12 13 14 15 16 17 18 19 20 21 22 23 24 25 26 27 28 29 3…" at bounding box center [221, 64] width 40 height 9
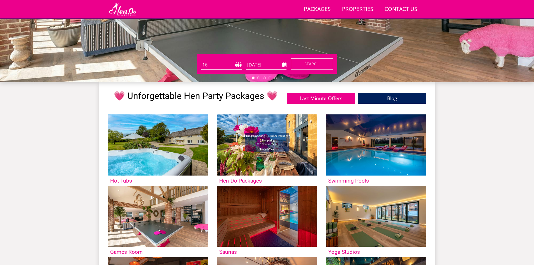
click at [269, 59] on form "Guests 1 2 3 4 5 6 7 8 9 10 11 12 13 14 15 16 17 18 19 20 21 22 23 24 25 26 27 …" at bounding box center [267, 63] width 132 height 11
click at [275, 65] on input "[DATE]" at bounding box center [266, 64] width 40 height 9
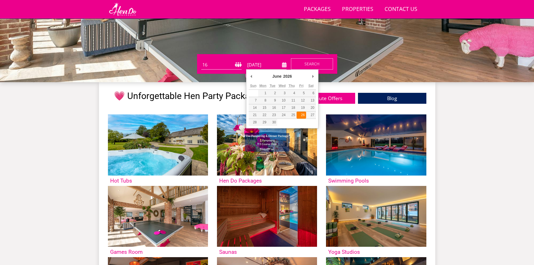
type input "[DATE]"
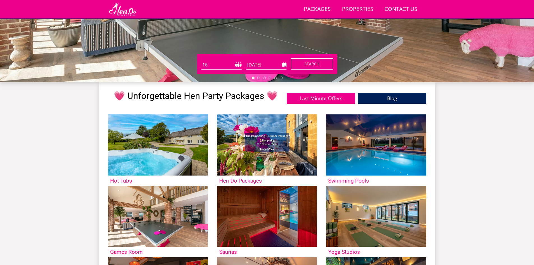
click at [324, 66] on button "Search" at bounding box center [312, 63] width 42 height 11
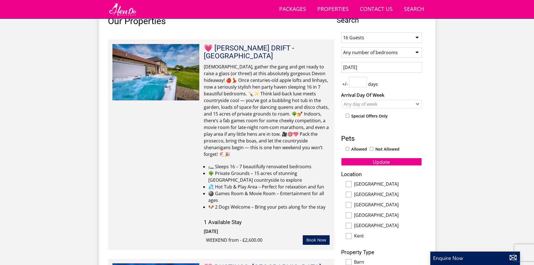
scroll to position [231, 0]
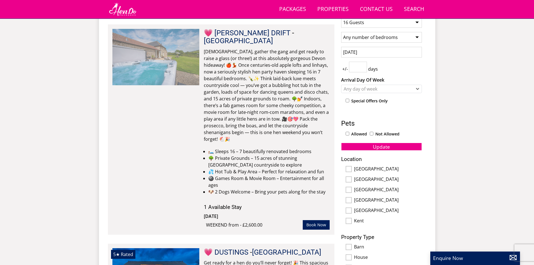
click at [157, 52] on img at bounding box center [155, 57] width 87 height 56
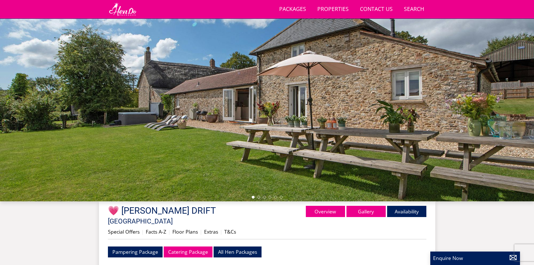
scroll to position [18, 0]
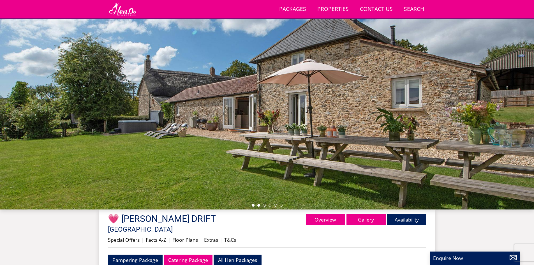
click at [259, 205] on li at bounding box center [258, 205] width 3 height 3
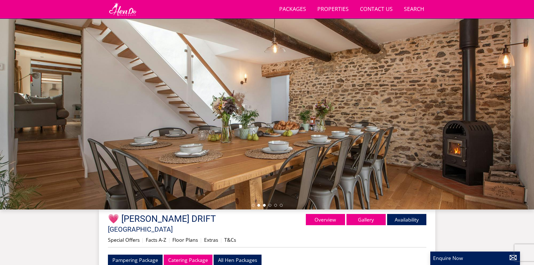
click at [263, 206] on li at bounding box center [264, 205] width 3 height 3
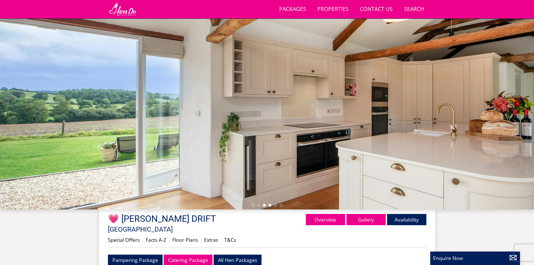
click at [270, 206] on li at bounding box center [270, 205] width 3 height 3
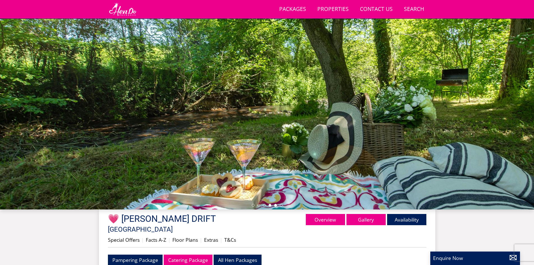
click at [275, 205] on li at bounding box center [275, 205] width 3 height 3
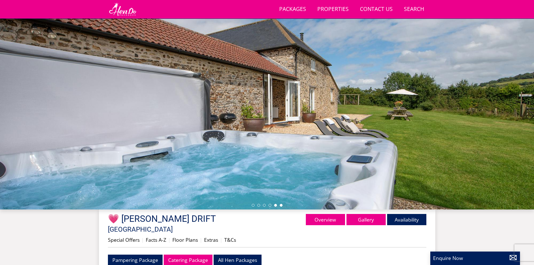
click at [280, 205] on li at bounding box center [281, 205] width 3 height 3
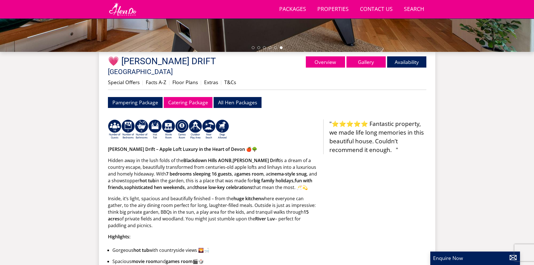
scroll to position [186, 0]
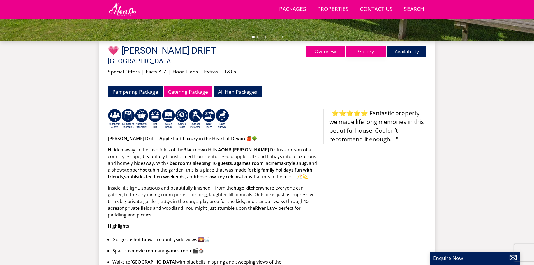
click at [370, 52] on link "Gallery" at bounding box center [366, 51] width 39 height 11
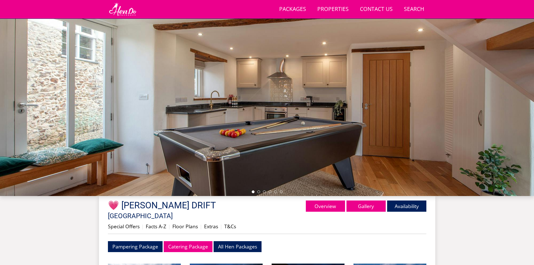
scroll to position [62, 0]
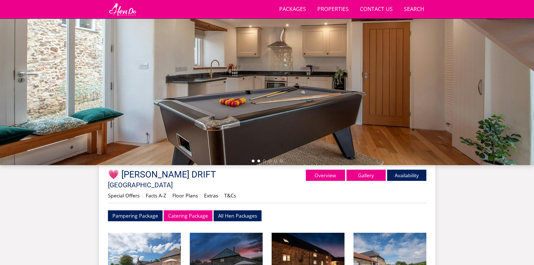
click at [258, 161] on li at bounding box center [258, 161] width 3 height 3
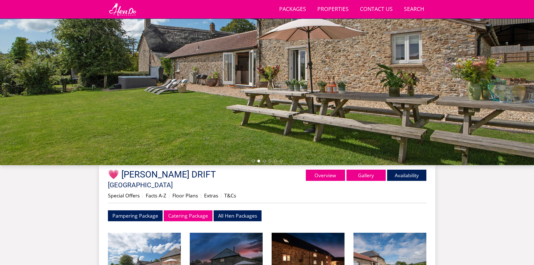
click at [262, 160] on ul at bounding box center [267, 161] width 31 height 3
click at [264, 159] on div at bounding box center [267, 67] width 534 height 196
click at [266, 161] on ul at bounding box center [267, 161] width 31 height 3
click at [265, 161] on li at bounding box center [264, 161] width 3 height 3
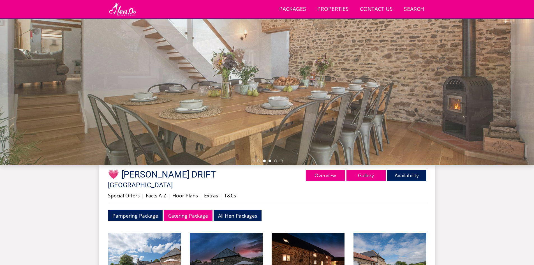
click at [270, 161] on li at bounding box center [270, 161] width 3 height 3
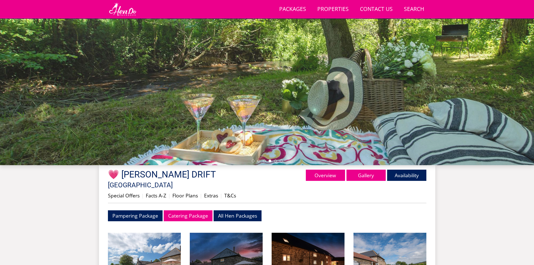
click at [277, 160] on ul at bounding box center [267, 161] width 31 height 3
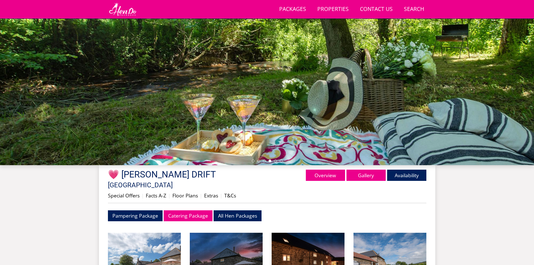
click at [273, 160] on ul at bounding box center [267, 161] width 31 height 3
click at [275, 160] on li at bounding box center [275, 161] width 3 height 3
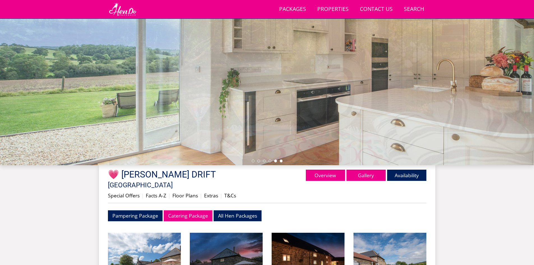
click at [282, 162] on li at bounding box center [281, 161] width 3 height 3
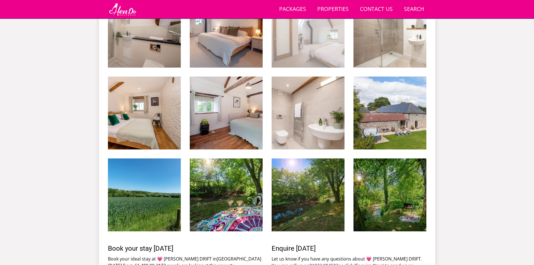
scroll to position [943, 0]
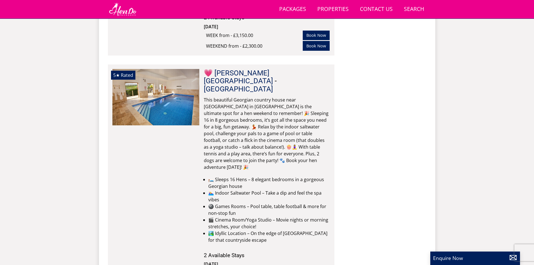
scroll to position [624, 0]
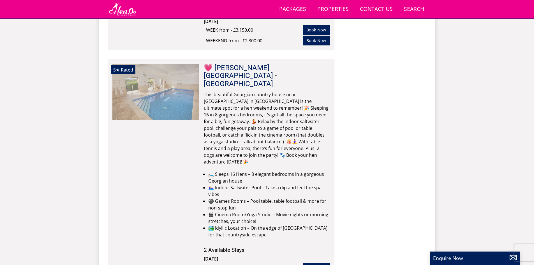
click at [169, 78] on img at bounding box center [155, 92] width 87 height 56
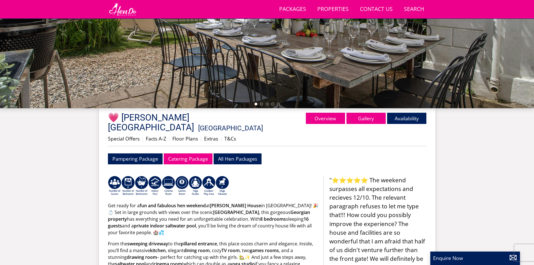
scroll to position [126, 0]
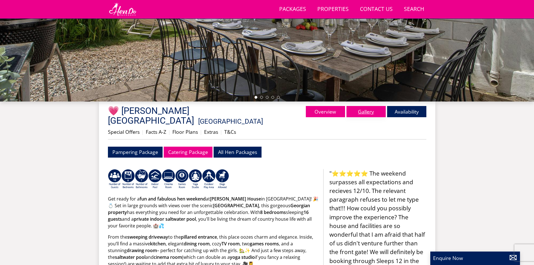
click at [365, 113] on link "Gallery" at bounding box center [366, 111] width 39 height 11
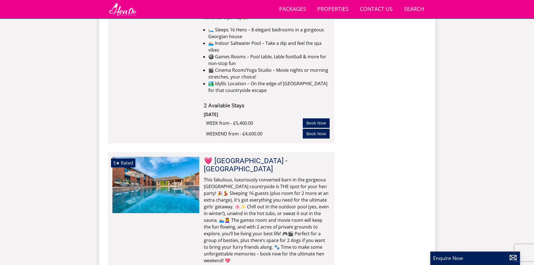
scroll to position [820, 0]
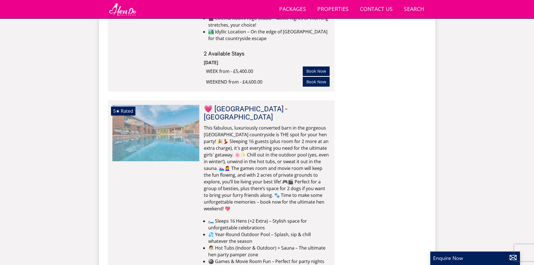
click at [156, 105] on img at bounding box center [155, 133] width 87 height 56
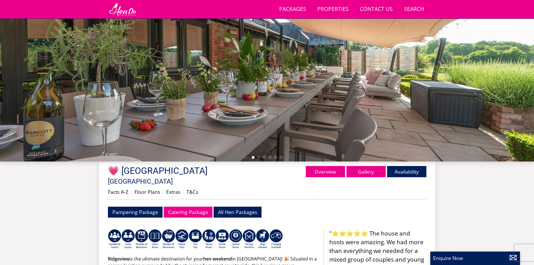
scroll to position [69, 0]
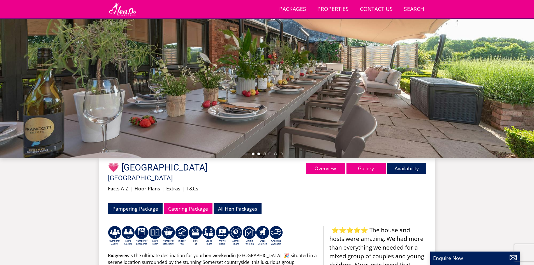
click at [260, 153] on li at bounding box center [258, 154] width 3 height 3
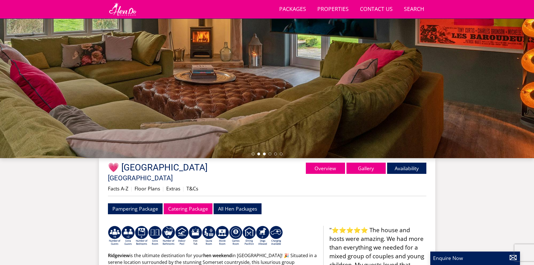
click at [265, 155] on li at bounding box center [264, 154] width 3 height 3
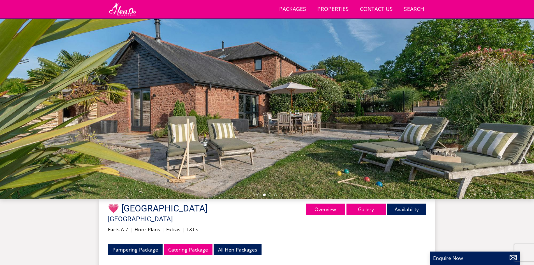
scroll to position [36, 0]
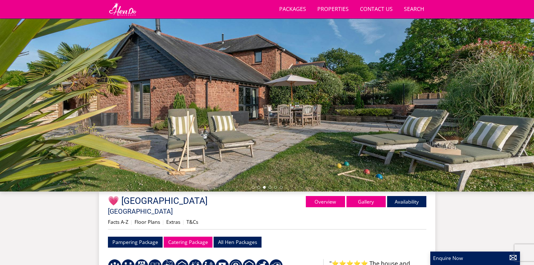
click at [267, 189] on div at bounding box center [267, 93] width 534 height 196
click at [362, 201] on link "Gallery" at bounding box center [366, 201] width 39 height 11
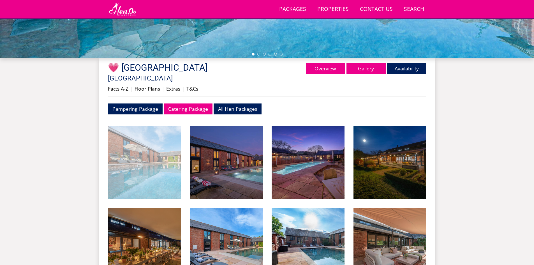
scroll to position [204, 0]
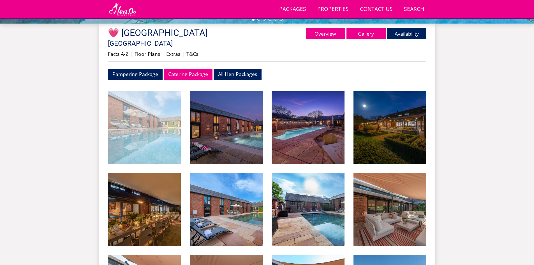
click at [131, 130] on img at bounding box center [144, 127] width 73 height 73
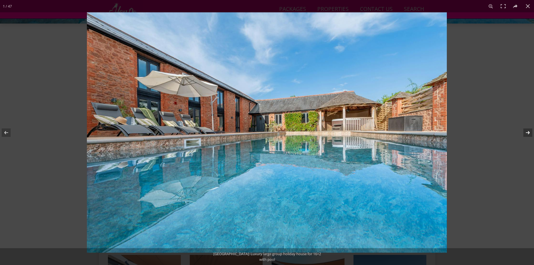
click at [529, 131] on button at bounding box center [525, 133] width 20 height 28
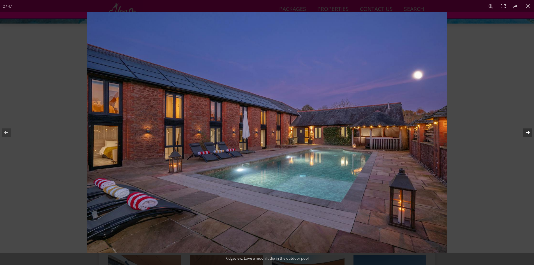
click at [529, 131] on button at bounding box center [525, 133] width 20 height 28
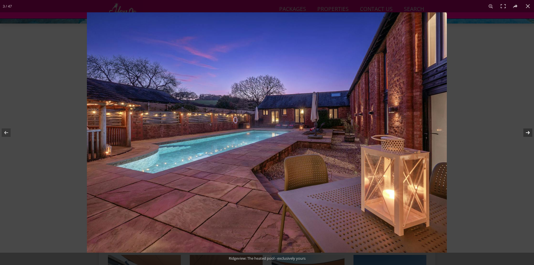
click at [529, 131] on button at bounding box center [525, 133] width 20 height 28
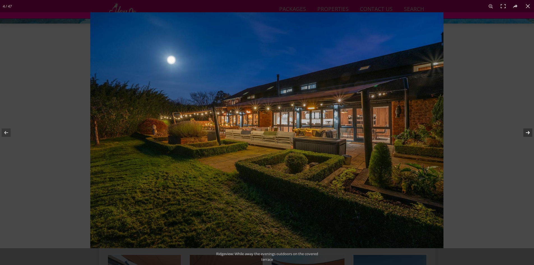
click at [529, 131] on button at bounding box center [525, 133] width 20 height 28
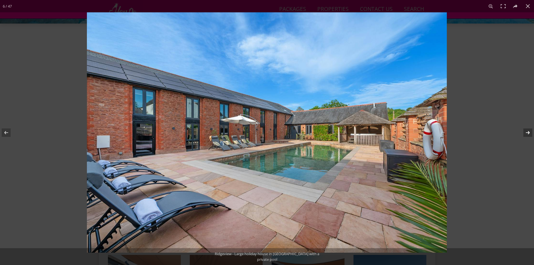
click at [529, 131] on button at bounding box center [525, 133] width 20 height 28
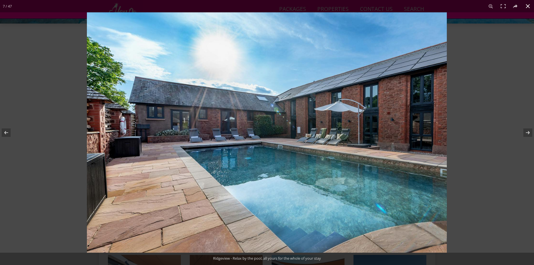
click at [527, 4] on button at bounding box center [528, 6] width 12 height 12
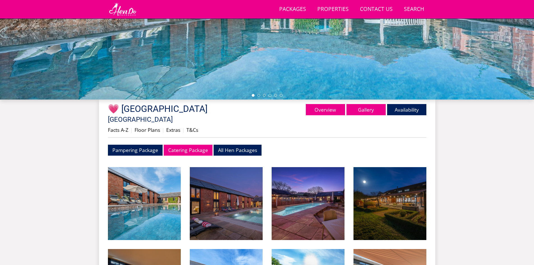
scroll to position [131, 0]
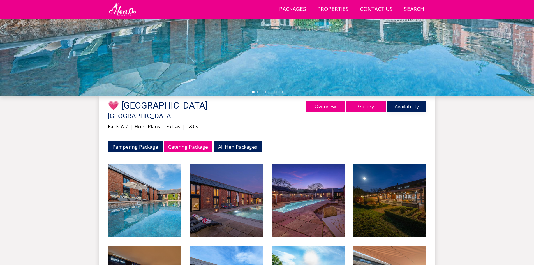
click at [408, 107] on link "Availability" at bounding box center [406, 106] width 39 height 11
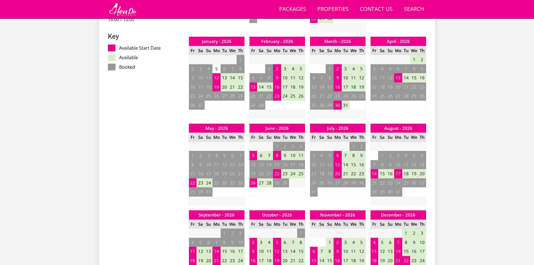
scroll to position [374, 0]
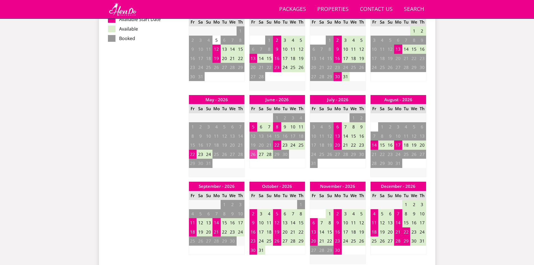
click at [252, 150] on td "26" at bounding box center [253, 154] width 8 height 9
click at [268, 150] on td "28" at bounding box center [269, 154] width 8 height 9
click at [258, 150] on td "27" at bounding box center [261, 154] width 8 height 9
click at [255, 150] on td "26" at bounding box center [253, 154] width 8 height 9
click at [276, 141] on td "22" at bounding box center [277, 145] width 8 height 9
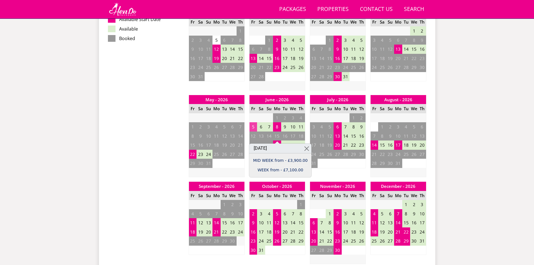
click at [252, 122] on td "5" at bounding box center [253, 126] width 8 height 9
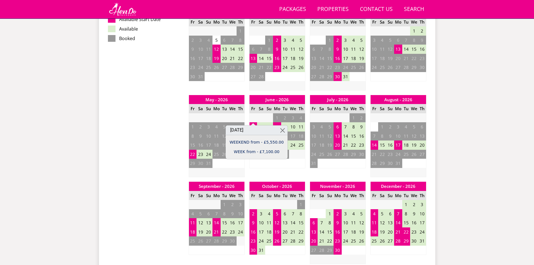
click at [268, 122] on td "7" at bounding box center [269, 126] width 8 height 9
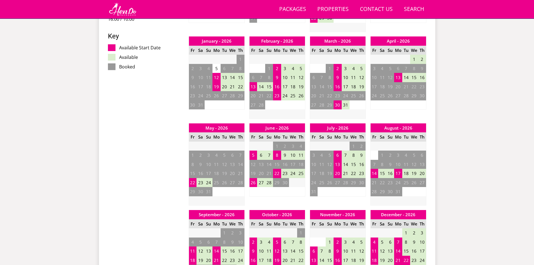
scroll to position [346, 0]
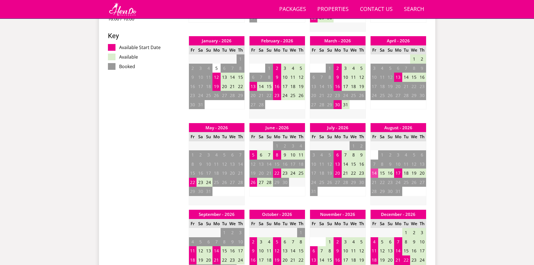
click at [375, 169] on td "14" at bounding box center [375, 173] width 8 height 9
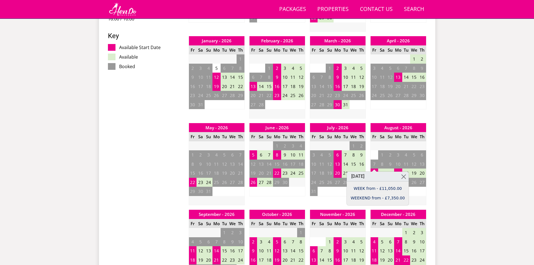
click at [473, 142] on div "Search Menu Packages Properties Contact Us 01823 804502 Search Check Availabili…" at bounding box center [267, 244] width 534 height 1155
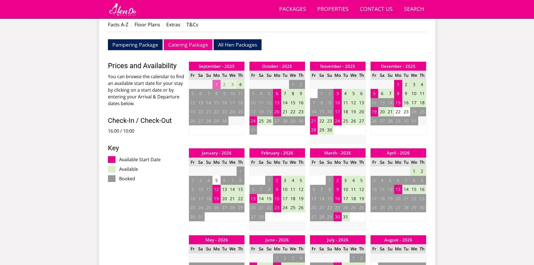
scroll to position [121, 0]
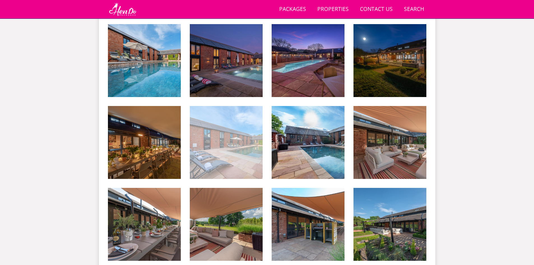
scroll to position [272, 0]
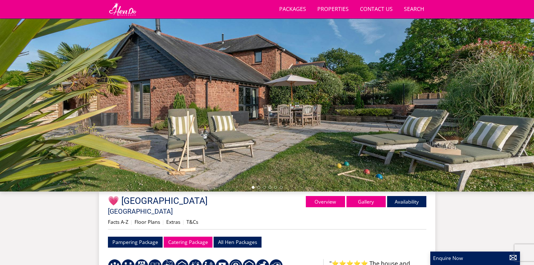
scroll to position [232, 0]
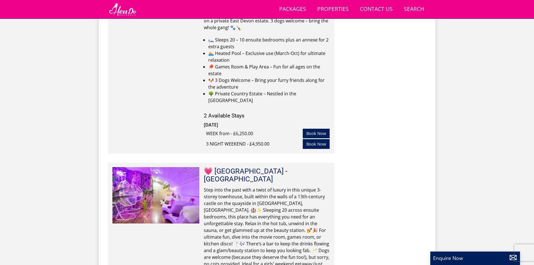
scroll to position [2419, 0]
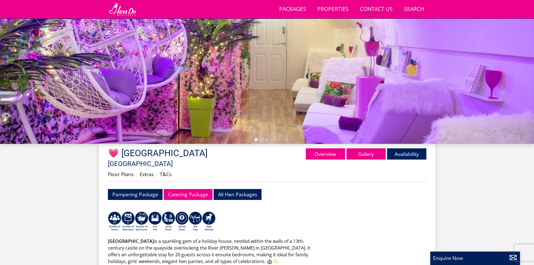
scroll to position [89, 0]
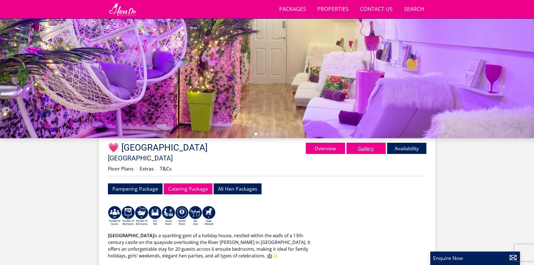
click at [360, 150] on link "Gallery" at bounding box center [366, 148] width 39 height 11
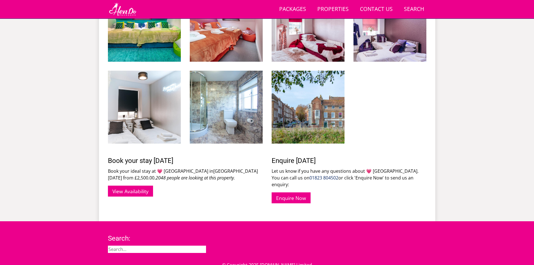
scroll to position [658, 0]
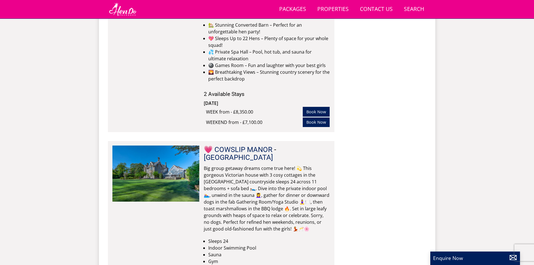
scroll to position [3989, 0]
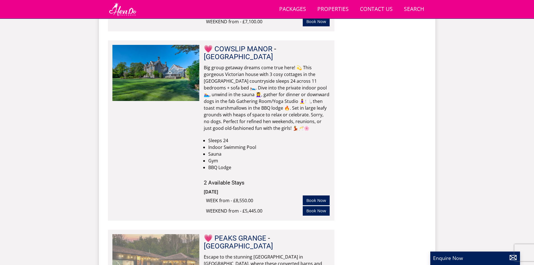
click at [161, 234] on img at bounding box center [155, 262] width 87 height 56
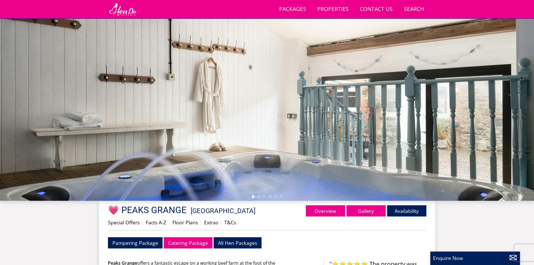
scroll to position [95, 0]
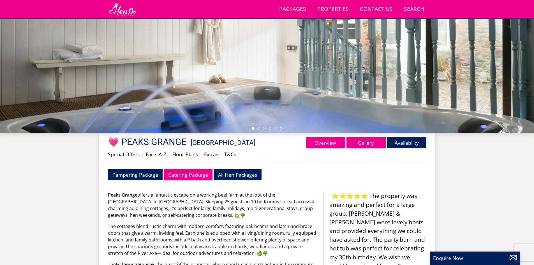
click at [365, 140] on link "Gallery" at bounding box center [366, 142] width 39 height 11
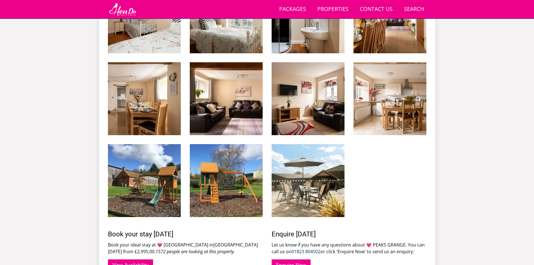
scroll to position [1101, 0]
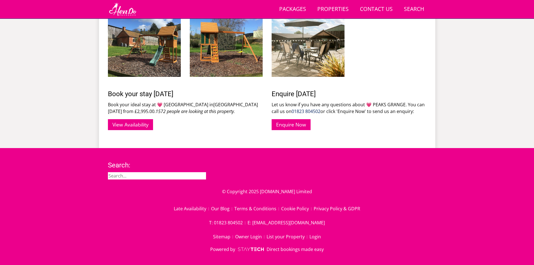
scroll to position [95, 0]
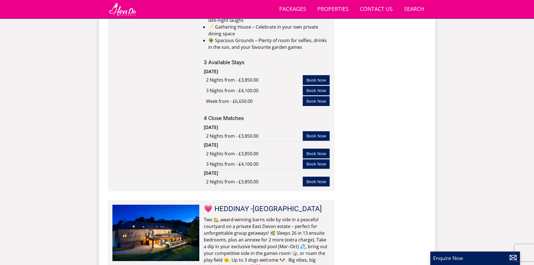
scroll to position [4354, 0]
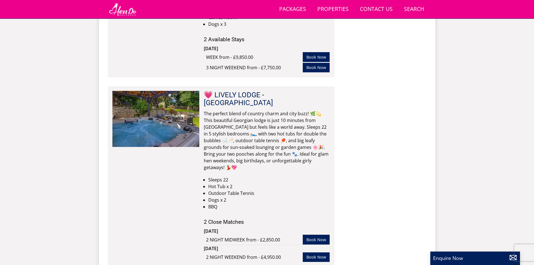
scroll to position [4923, 0]
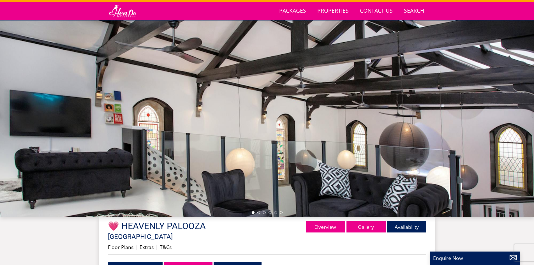
scroll to position [96, 0]
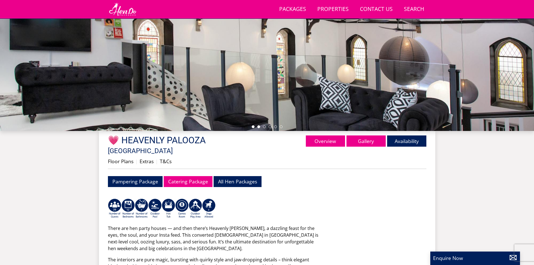
click at [259, 126] on li at bounding box center [258, 126] width 3 height 3
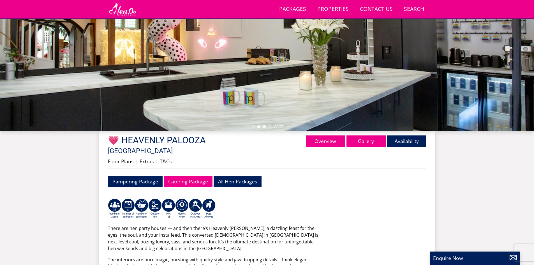
click at [264, 127] on li at bounding box center [264, 126] width 3 height 3
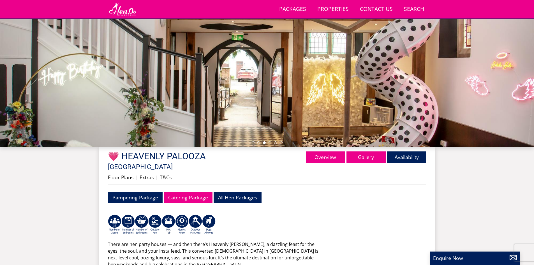
scroll to position [40, 0]
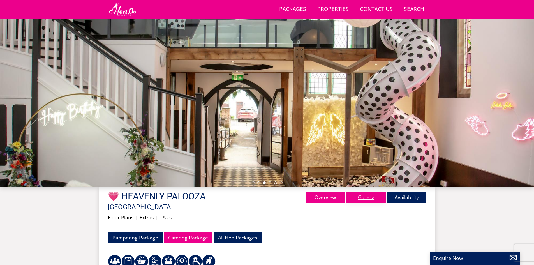
click at [367, 195] on link "Gallery" at bounding box center [366, 197] width 39 height 11
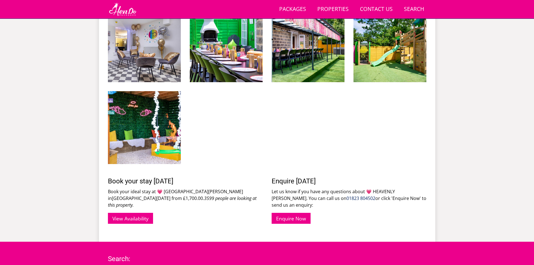
scroll to position [1843, 0]
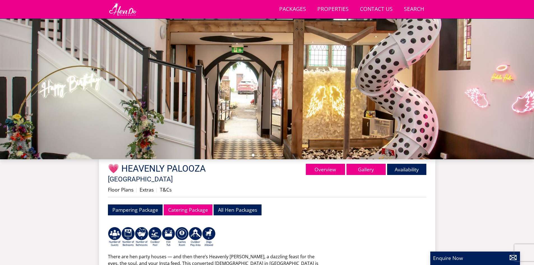
scroll to position [181, 0]
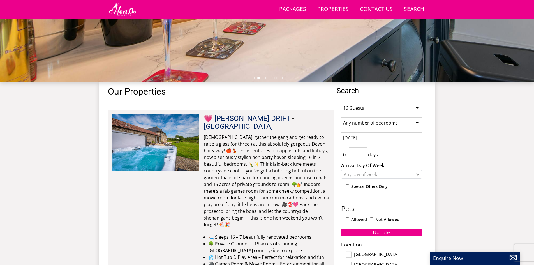
scroll to position [201, 0]
